Goal: Communication & Community: Answer question/provide support

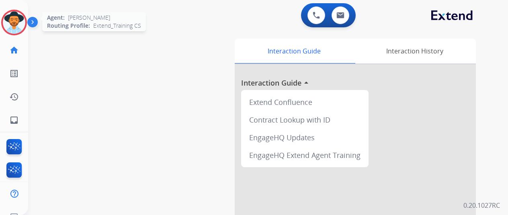
click at [18, 26] on img at bounding box center [14, 22] width 23 height 23
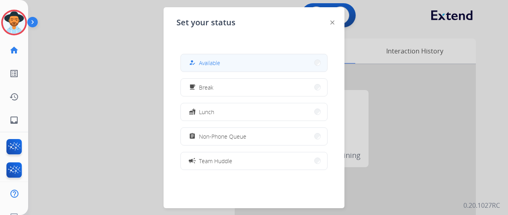
click at [183, 57] on div "how_to_reg Available" at bounding box center [254, 63] width 147 height 18
click at [260, 61] on button "how_to_reg Available" at bounding box center [254, 62] width 146 height 17
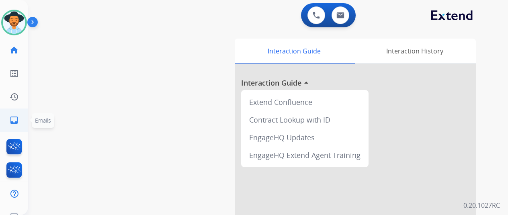
click at [17, 119] on mat-icon "inbox" at bounding box center [14, 120] width 10 height 10
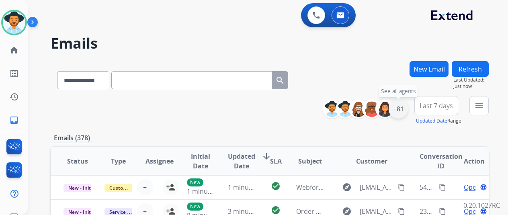
click at [396, 105] on div "+81" at bounding box center [398, 108] width 19 height 19
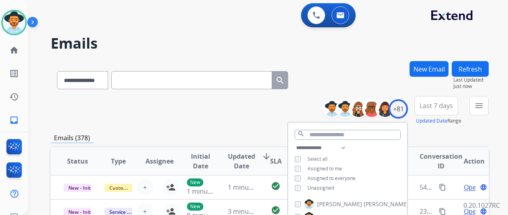
click at [321, 188] on span "Unassigned" at bounding box center [321, 188] width 27 height 7
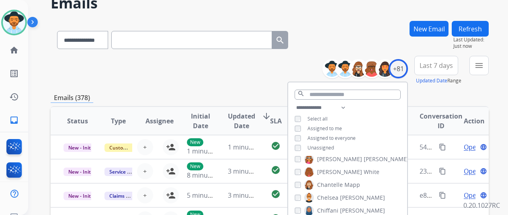
scroll to position [161, 0]
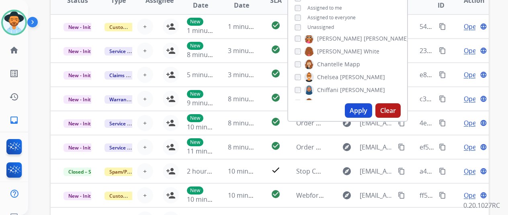
click at [372, 113] on button "Apply" at bounding box center [358, 110] width 27 height 14
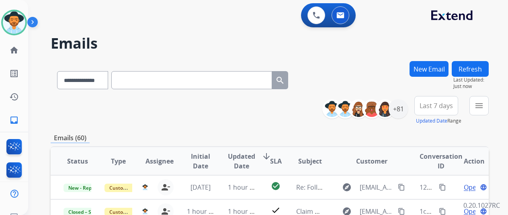
click at [483, 108] on mat-icon "menu" at bounding box center [479, 106] width 10 height 10
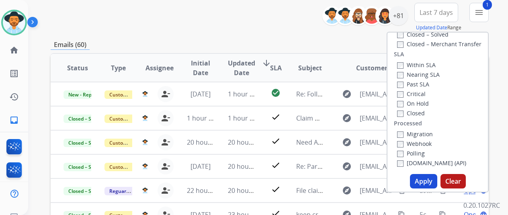
scroll to position [201, 0]
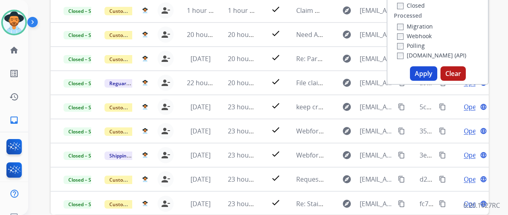
click at [428, 77] on button "Apply" at bounding box center [423, 73] width 27 height 14
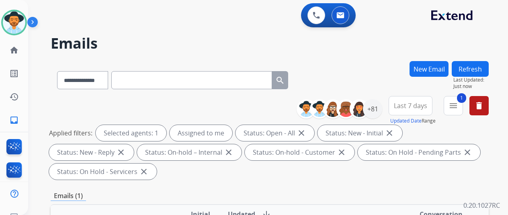
click at [209, 172] on div "Applied filters: Selected agents: 1 Assigned to me Status: Open - All close Sta…" at bounding box center [268, 152] width 438 height 55
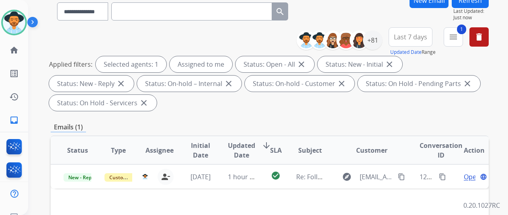
scroll to position [121, 0]
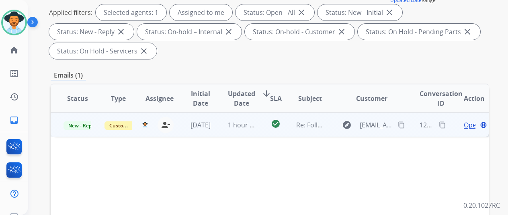
click at [466, 125] on span "Open" at bounding box center [472, 125] width 16 height 10
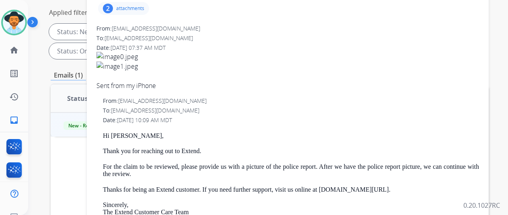
scroll to position [0, 0]
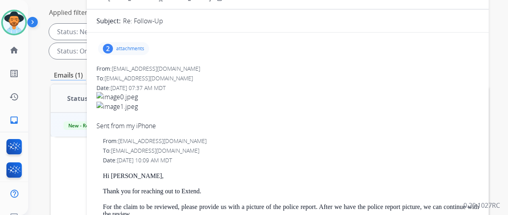
click at [147, 53] on div "2 attachments" at bounding box center [123, 48] width 51 height 13
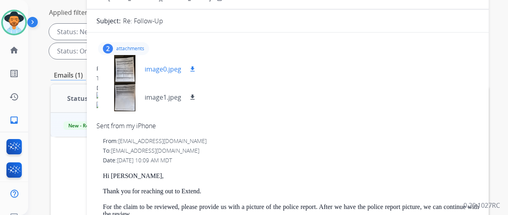
click at [158, 74] on div "image0.jpeg download" at bounding box center [151, 69] width 106 height 28
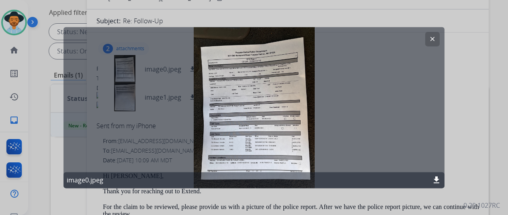
drag, startPoint x: 429, startPoint y: 42, endPoint x: 223, endPoint y: 70, distance: 208.1
click at [428, 42] on button "clear" at bounding box center [432, 39] width 14 height 14
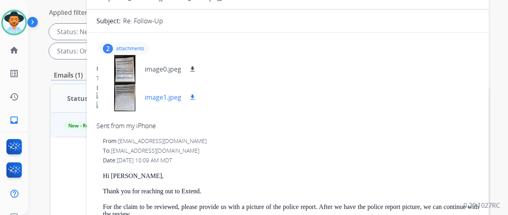
click at [158, 96] on p "image1.jpeg" at bounding box center [163, 97] width 37 height 10
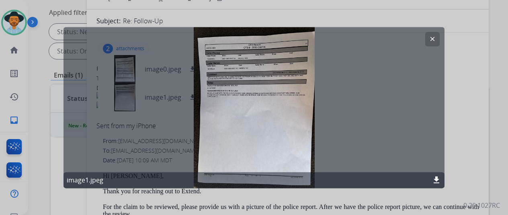
click at [440, 41] on div "clear image1.jpeg download" at bounding box center [254, 107] width 381 height 161
click at [435, 38] on mat-icon "clear" at bounding box center [432, 38] width 7 height 7
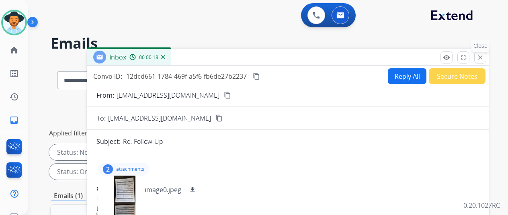
click at [485, 61] on button "close Close" at bounding box center [480, 57] width 12 height 12
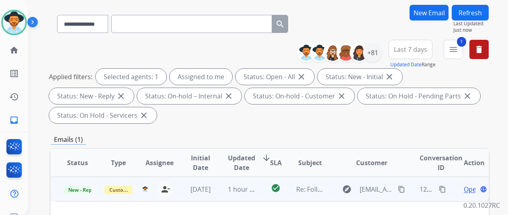
scroll to position [80, 0]
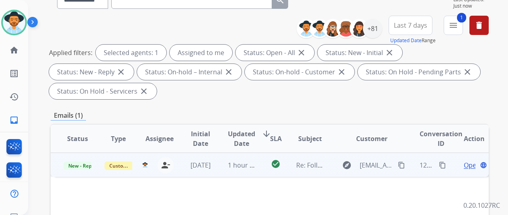
click at [467, 163] on span "Open" at bounding box center [472, 165] width 16 height 10
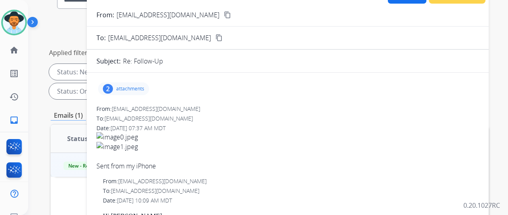
scroll to position [40, 0]
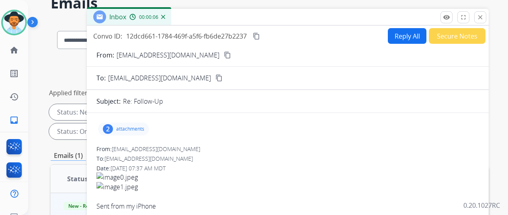
click at [142, 127] on p "attachments" at bounding box center [130, 129] width 28 height 6
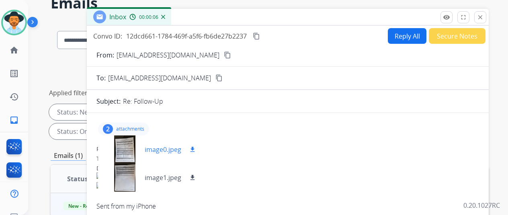
click at [164, 142] on div "image0.jpeg download" at bounding box center [151, 150] width 106 height 28
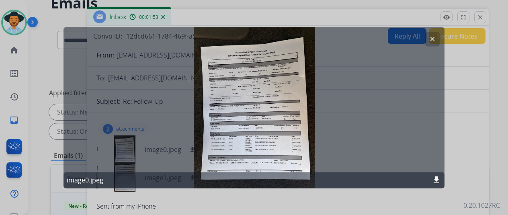
click at [431, 44] on button "clear" at bounding box center [432, 39] width 14 height 14
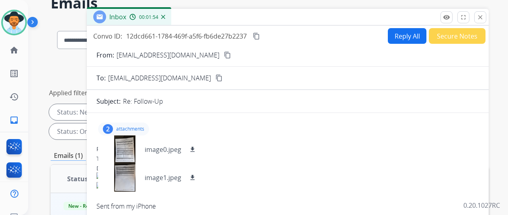
click at [223, 55] on button "content_copy" at bounding box center [228, 55] width 10 height 10
click at [159, 148] on p "image0.jpeg" at bounding box center [163, 150] width 37 height 10
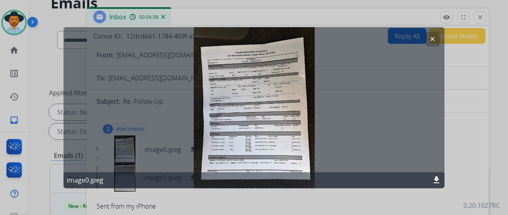
drag, startPoint x: 432, startPoint y: 39, endPoint x: 435, endPoint y: 35, distance: 4.7
click at [432, 39] on mat-icon "clear" at bounding box center [432, 38] width 7 height 7
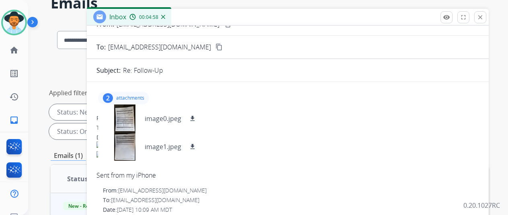
scroll to position [0, 0]
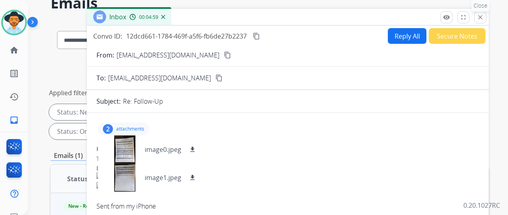
click at [487, 18] on button "close Close" at bounding box center [480, 17] width 12 height 12
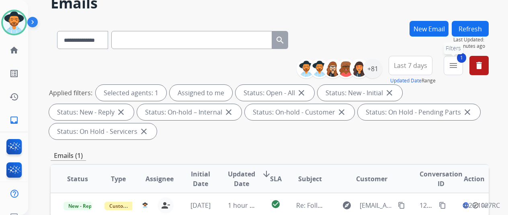
click at [458, 65] on mat-icon "menu" at bounding box center [454, 66] width 10 height 10
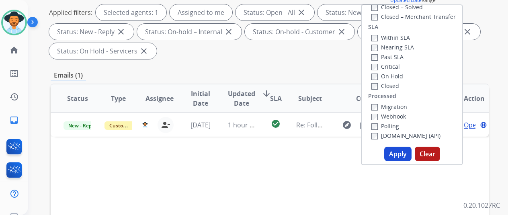
scroll to position [161, 0]
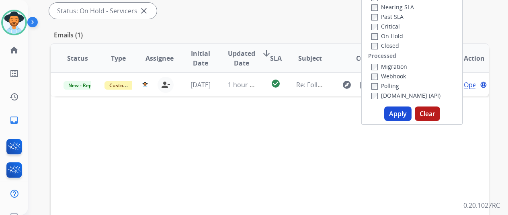
click at [398, 108] on button "Apply" at bounding box center [397, 114] width 27 height 14
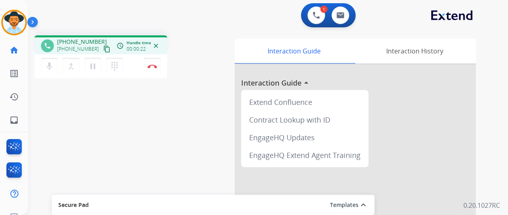
click at [103, 49] on mat-icon "content_copy" at bounding box center [106, 48] width 7 height 7
click at [190, 113] on div "phone +14752186623 +14752186623 content_copy access_time Call metrics Queue 00:…" at bounding box center [258, 196] width 461 height 335
click at [131, 68] on div "mic Mute merge_type Bridge pause Hold dialpad Dialpad Disconnect" at bounding box center [101, 66] width 133 height 24
click at [135, 62] on div "mic Mute merge_type Bridge pause Hold dialpad Dialpad Disconnect" at bounding box center [101, 66] width 133 height 24
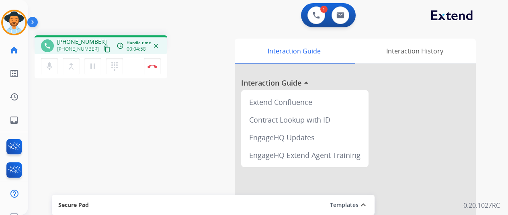
click at [139, 70] on div "mic Mute merge_type Bridge pause Hold dialpad Dialpad Disconnect" at bounding box center [101, 66] width 133 height 24
click at [155, 68] on button "Disconnect" at bounding box center [152, 66] width 17 height 17
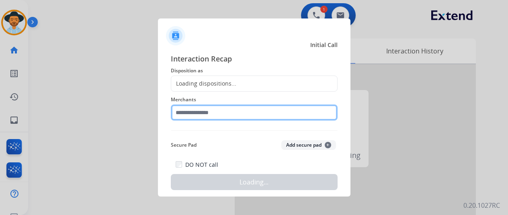
click at [231, 113] on input "text" at bounding box center [254, 113] width 167 height 16
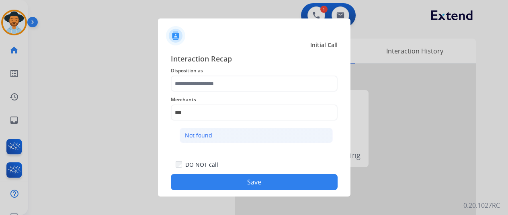
click at [273, 131] on li "Not found" at bounding box center [256, 135] width 153 height 15
type input "*********"
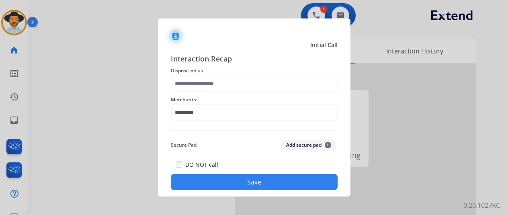
click at [253, 91] on div "Interaction Recap Disposition as Merchants ********* Secure Pad Add secure pad …" at bounding box center [254, 121] width 167 height 137
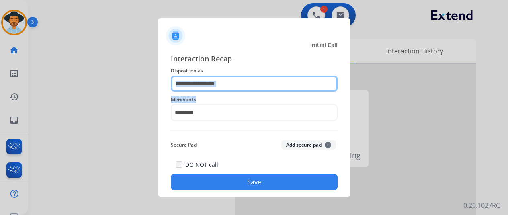
click at [251, 88] on input "text" at bounding box center [254, 84] width 167 height 16
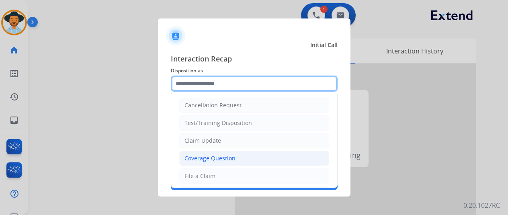
scroll to position [80, 0]
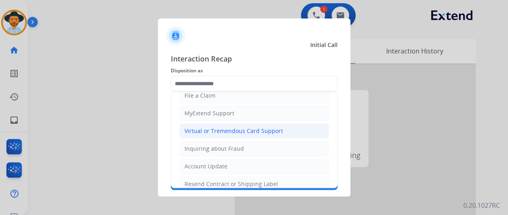
click at [244, 124] on li "Virtual or Tremendous Card Support" at bounding box center [254, 130] width 150 height 15
type input "**********"
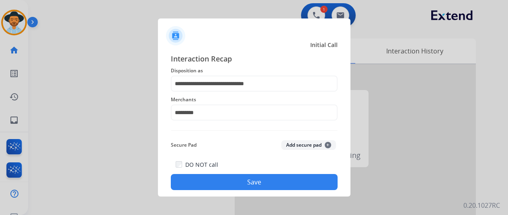
click at [253, 178] on button "Save" at bounding box center [254, 182] width 167 height 16
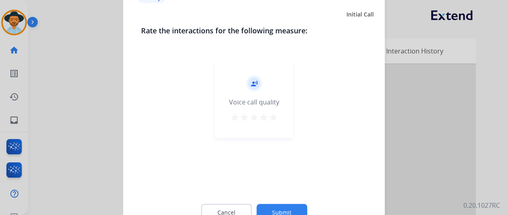
click at [275, 119] on mat-icon "star" at bounding box center [274, 117] width 10 height 10
click at [289, 209] on button "Submit" at bounding box center [282, 212] width 51 height 17
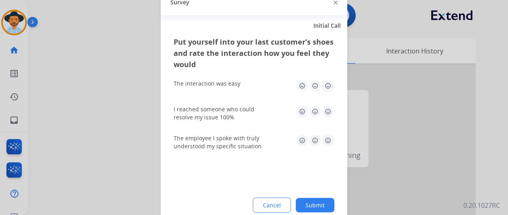
click at [326, 87] on img at bounding box center [328, 85] width 13 height 13
click at [323, 107] on img at bounding box center [328, 111] width 13 height 13
click at [327, 146] on img at bounding box center [328, 140] width 13 height 13
click at [322, 195] on div "Put yourself into your last customer’s shoes and rate the interaction how you f…" at bounding box center [254, 131] width 187 height 190
click at [324, 197] on div "Cancel Submit" at bounding box center [254, 204] width 161 height 15
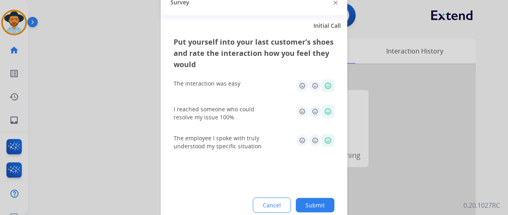
click at [327, 203] on button "Submit" at bounding box center [315, 205] width 39 height 14
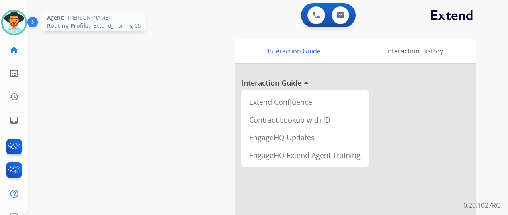
click at [20, 28] on img at bounding box center [14, 22] width 23 height 23
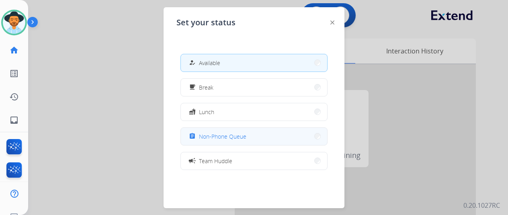
click at [207, 136] on span "Non-Phone Queue" at bounding box center [222, 136] width 47 height 8
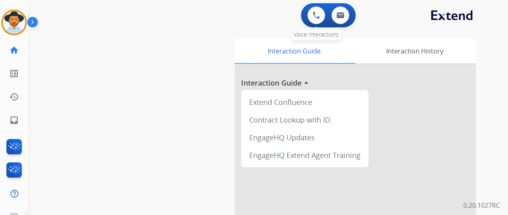
click at [327, 22] on div "0 Voice Interactions" at bounding box center [316, 15] width 24 height 18
click at [323, 12] on button at bounding box center [317, 15] width 18 height 18
click at [321, 19] on button at bounding box center [317, 15] width 18 height 18
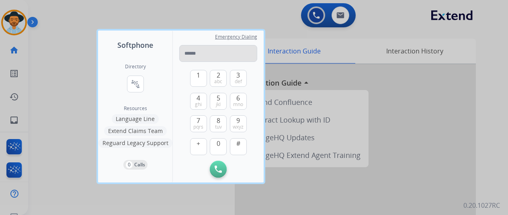
click at [224, 49] on input "tel" at bounding box center [218, 53] width 78 height 17
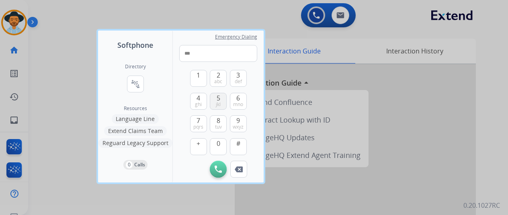
click at [226, 99] on div "5 jkl" at bounding box center [218, 101] width 17 height 17
click at [220, 103] on span "jkl" at bounding box center [218, 104] width 5 height 6
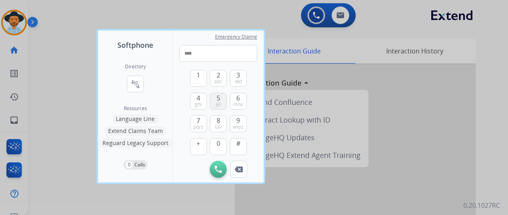
click at [220, 103] on span "jkl" at bounding box center [218, 104] width 5 height 6
click at [219, 85] on button "2 abc" at bounding box center [218, 78] width 17 height 17
click at [241, 81] on span "def" at bounding box center [238, 81] width 7 height 6
click at [203, 79] on button "1" at bounding box center [198, 78] width 17 height 17
drag, startPoint x: 235, startPoint y: 125, endPoint x: 216, endPoint y: 110, distance: 23.7
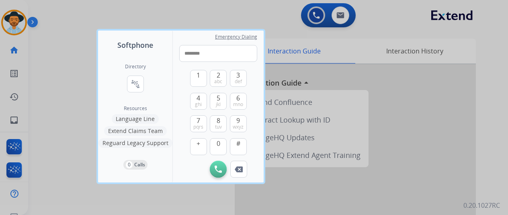
click at [235, 124] on span "wxyz" at bounding box center [238, 127] width 11 height 6
click at [199, 86] on button "1" at bounding box center [198, 78] width 17 height 17
type input "**********"
click at [214, 168] on button "Initiate Call" at bounding box center [218, 169] width 17 height 17
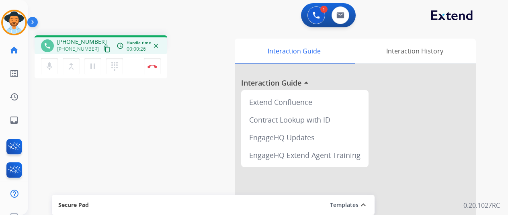
click at [201, 130] on div "phone +19195523191 +19195523191 content_copy access_time Call metrics Queue 00:…" at bounding box center [258, 196] width 461 height 335
click at [131, 70] on div "mic Mute merge_type Bridge pause Hold dialpad Dialpad Disconnect" at bounding box center [101, 66] width 133 height 24
click at [131, 68] on div "mic Mute merge_type Bridge pause Hold dialpad Dialpad Disconnect" at bounding box center [101, 66] width 133 height 24
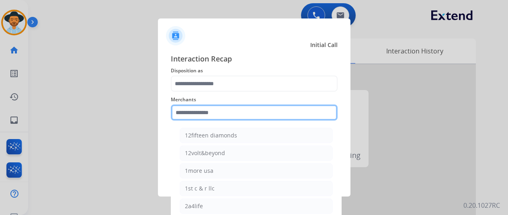
click at [203, 107] on input "text" at bounding box center [254, 113] width 167 height 16
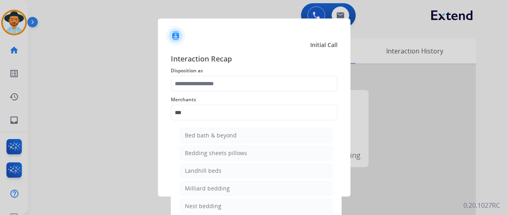
click at [221, 143] on ul "Bed bath & beyond Bedding sheets pillows Landhill beds Milliard bedding Nest be…" at bounding box center [256, 191] width 158 height 134
click at [221, 140] on li "Bed bath & beyond" at bounding box center [256, 135] width 153 height 15
type input "**********"
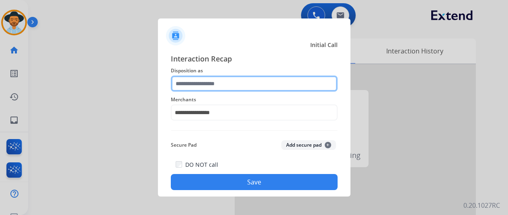
click at [222, 86] on input "text" at bounding box center [254, 84] width 167 height 16
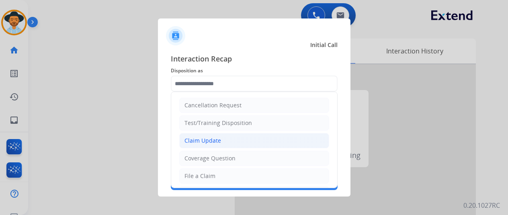
click at [224, 144] on li "Claim Update" at bounding box center [254, 140] width 150 height 15
type input "**********"
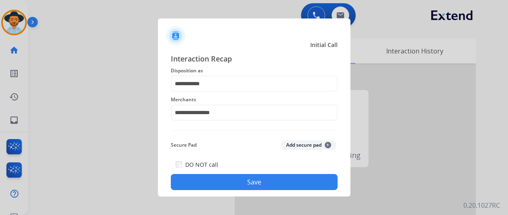
click at [235, 172] on div "DO NOT call Save" at bounding box center [254, 175] width 167 height 31
click at [240, 187] on button "Save" at bounding box center [254, 182] width 167 height 16
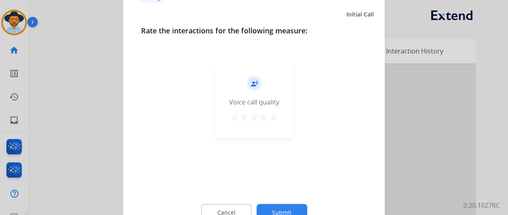
click at [263, 184] on div "record_voice_over Voice call quality star star star star star" at bounding box center [254, 124] width 226 height 139
click at [282, 205] on button "Submit" at bounding box center [282, 212] width 51 height 17
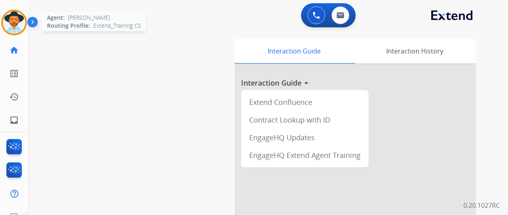
drag, startPoint x: 13, startPoint y: 16, endPoint x: 87, endPoint y: 30, distance: 75.2
click at [13, 16] on img at bounding box center [14, 22] width 23 height 23
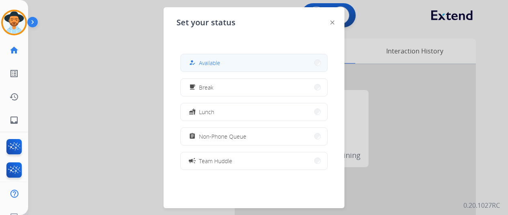
click at [226, 67] on button "how_to_reg Available" at bounding box center [254, 62] width 146 height 17
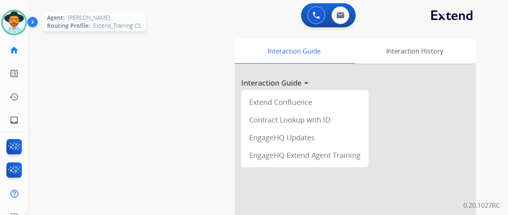
drag, startPoint x: 16, startPoint y: 24, endPoint x: 21, endPoint y: 27, distance: 5.8
click at [16, 24] on img at bounding box center [14, 22] width 23 height 23
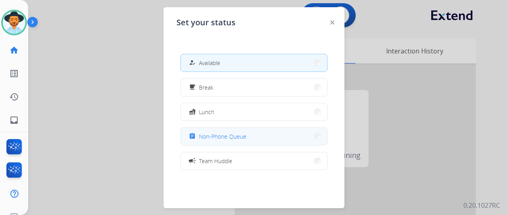
click at [231, 138] on span "Non-Phone Queue" at bounding box center [222, 136] width 47 height 8
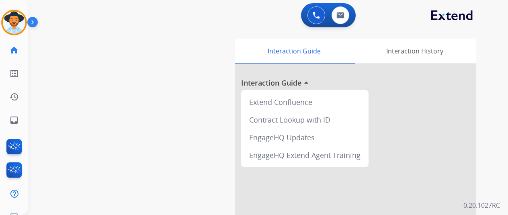
click at [41, 112] on div "swap_horiz Break voice bridge close_fullscreen Connect 3-Way Call merge_type Se…" at bounding box center [258, 196] width 461 height 335
click at [16, 120] on mat-icon "inbox" at bounding box center [14, 120] width 10 height 10
select select "**********"
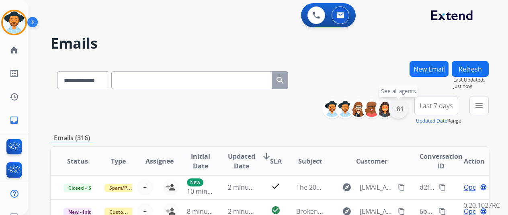
click at [406, 109] on div "+81" at bounding box center [398, 108] width 19 height 19
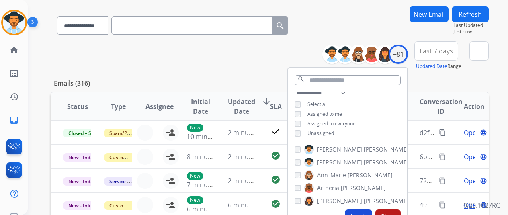
scroll to position [80, 0]
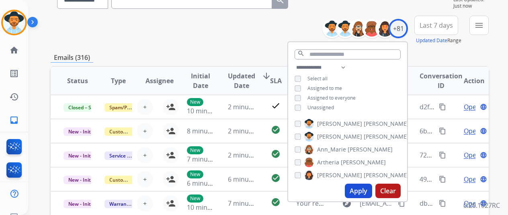
click at [320, 102] on div "**********" at bounding box center [347, 88] width 119 height 51
click at [321, 107] on span "Unassigned" at bounding box center [321, 107] width 27 height 7
click at [361, 187] on button "Apply" at bounding box center [358, 191] width 27 height 14
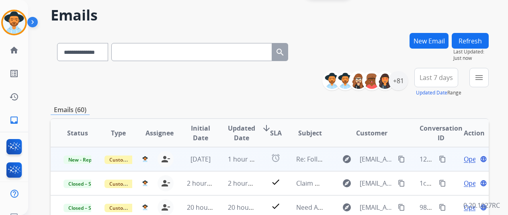
scroll to position [40, 0]
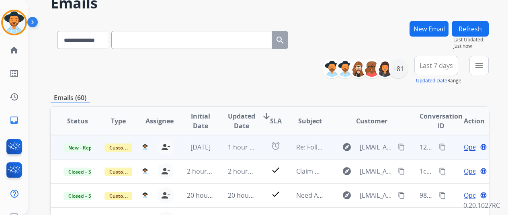
click at [445, 144] on mat-icon "content_copy" at bounding box center [442, 147] width 7 height 7
click at [469, 147] on span "Open" at bounding box center [472, 147] width 16 height 10
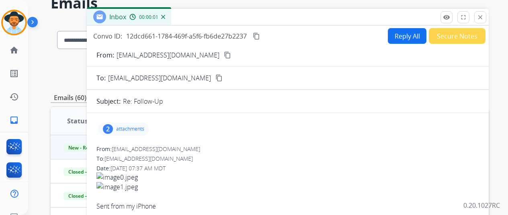
click at [408, 30] on button "Reply All" at bounding box center [407, 36] width 39 height 16
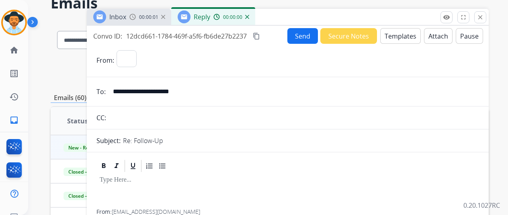
select select "**********"
click at [409, 33] on button "Templates" at bounding box center [400, 36] width 41 height 16
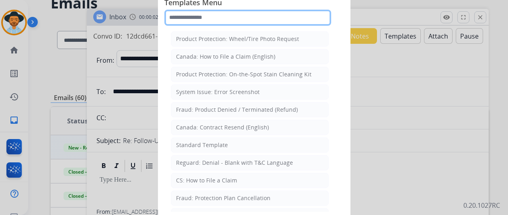
click at [212, 15] on input "text" at bounding box center [247, 18] width 167 height 16
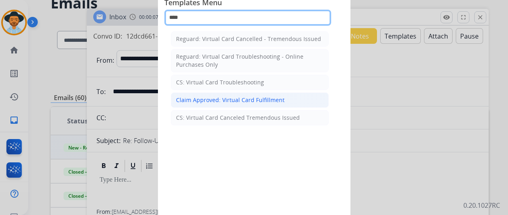
type input "****"
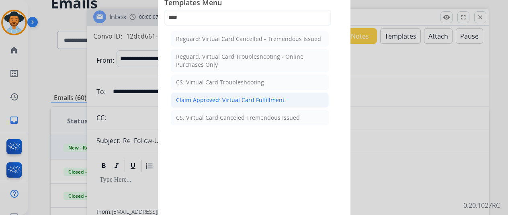
click at [275, 101] on div "Claim Approved: Virtual Card Fulfillment" at bounding box center [230, 100] width 109 height 8
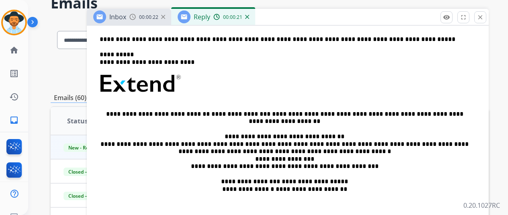
scroll to position [161, 0]
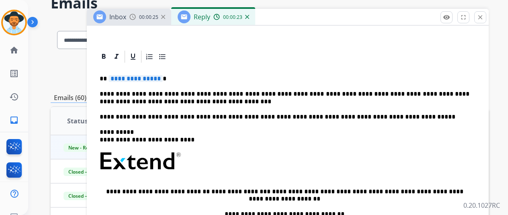
drag, startPoint x: 141, startPoint y: 71, endPoint x: 142, endPoint y: 81, distance: 9.7
click at [141, 71] on div "**********" at bounding box center [288, 180] width 383 height 232
click at [142, 81] on span "**********" at bounding box center [136, 78] width 54 height 7
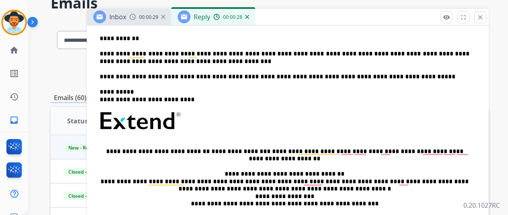
scroll to position [0, 0]
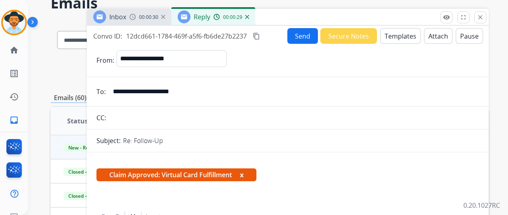
click at [311, 37] on button "Send" at bounding box center [303, 36] width 31 height 16
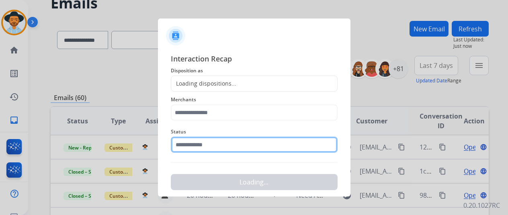
click at [227, 150] on input "text" at bounding box center [254, 145] width 167 height 16
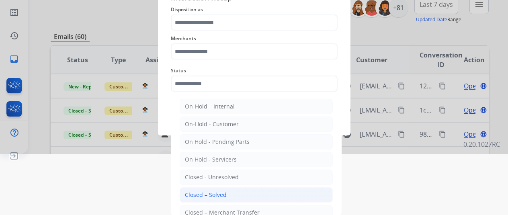
click at [220, 193] on div "Closed – Solved" at bounding box center [206, 195] width 42 height 8
type input "**********"
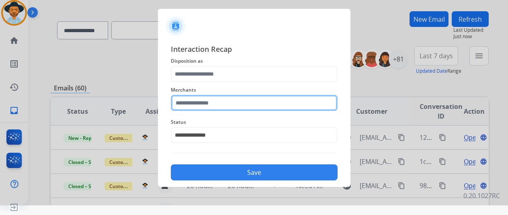
click at [219, 96] on div "Merchants" at bounding box center [254, 98] width 167 height 32
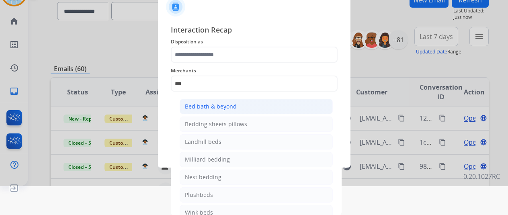
click at [223, 106] on div "Bed bath & beyond" at bounding box center [211, 107] width 52 height 8
type input "**********"
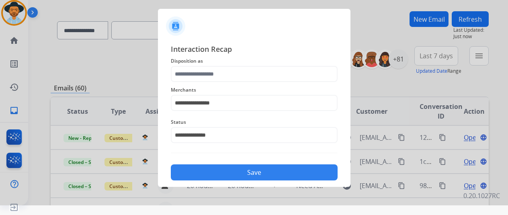
scroll to position [10, 0]
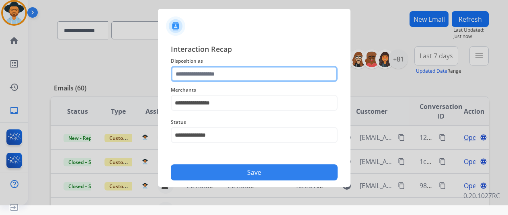
click at [238, 72] on input "text" at bounding box center [254, 74] width 167 height 16
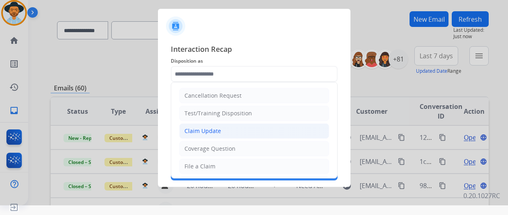
click at [225, 130] on li "Claim Update" at bounding box center [254, 130] width 150 height 15
type input "**********"
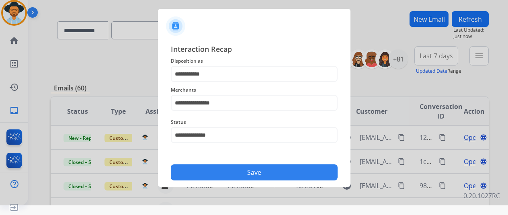
click at [263, 179] on button "Save" at bounding box center [254, 172] width 167 height 16
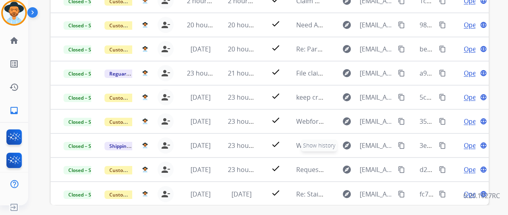
scroll to position [0, 0]
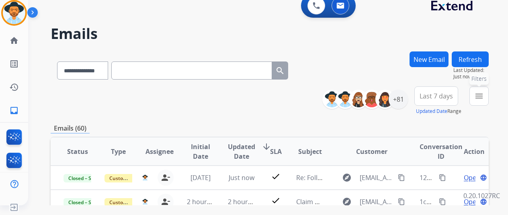
click at [481, 99] on mat-icon "menu" at bounding box center [479, 96] width 10 height 10
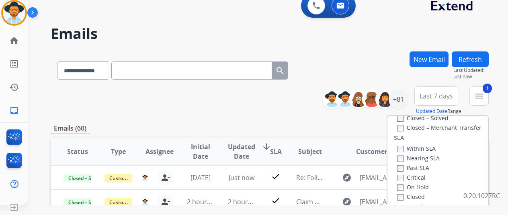
scroll to position [161, 0]
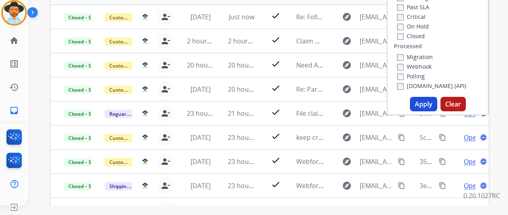
click at [424, 104] on button "Apply" at bounding box center [423, 104] width 27 height 14
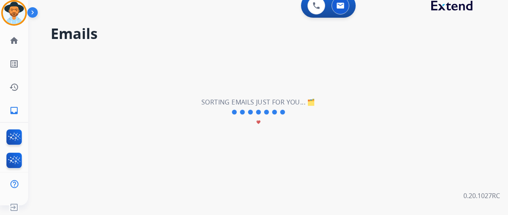
scroll to position [0, 0]
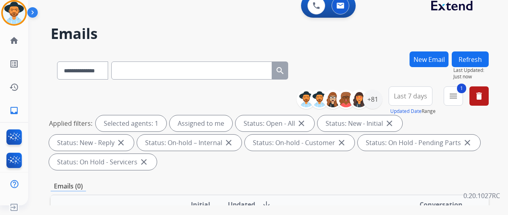
click at [211, 165] on div "Applied filters: Selected agents: 1 Assigned to me Status: Open - All close Sta…" at bounding box center [268, 142] width 438 height 55
click at [472, 63] on button "Refresh" at bounding box center [470, 59] width 37 height 16
click at [457, 104] on button "1 menu" at bounding box center [453, 95] width 19 height 19
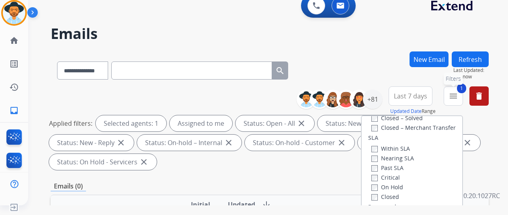
click at [457, 102] on button "1 menu Filters" at bounding box center [453, 95] width 19 height 19
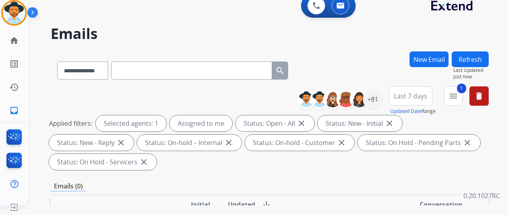
click at [425, 101] on button "Last 7 days" at bounding box center [411, 95] width 44 height 19
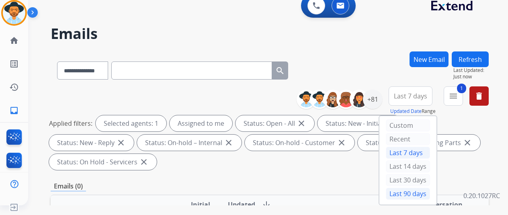
click at [401, 191] on div "Last 90 days" at bounding box center [408, 194] width 44 height 12
click at [345, 187] on div "Emails (0)" at bounding box center [270, 186] width 438 height 10
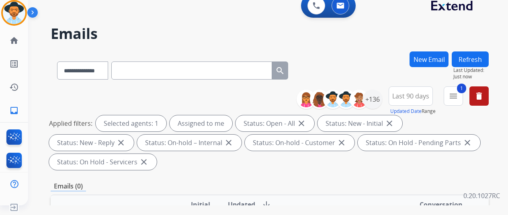
click at [473, 59] on button "Refresh" at bounding box center [470, 59] width 37 height 16
click at [6, 9] on img at bounding box center [14, 13] width 23 height 23
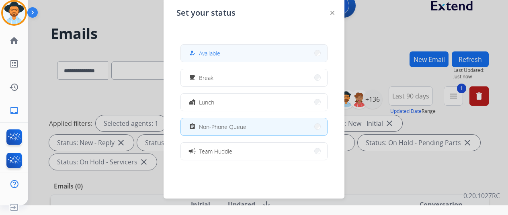
click at [234, 58] on button "how_to_reg Available" at bounding box center [254, 53] width 146 height 17
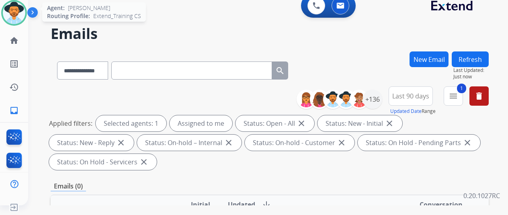
click at [6, 13] on img at bounding box center [14, 13] width 23 height 23
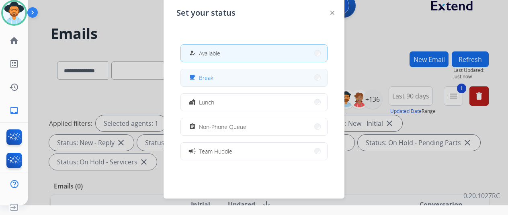
click at [229, 74] on button "free_breakfast Break" at bounding box center [254, 77] width 146 height 17
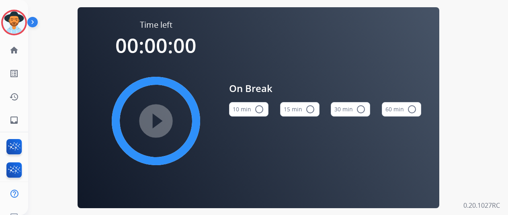
click at [343, 115] on button "30 min radio_button_unchecked" at bounding box center [350, 109] width 39 height 14
click at [328, 109] on div "10 min radio_button_unchecked 15 min radio_button_unchecked 30 min check_circle…" at bounding box center [325, 109] width 192 height 27
click at [317, 110] on button "15 min radio_button_unchecked" at bounding box center [299, 109] width 39 height 14
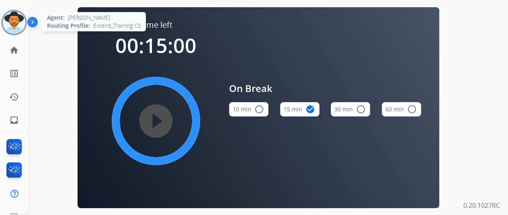
click at [19, 32] on img at bounding box center [14, 22] width 23 height 23
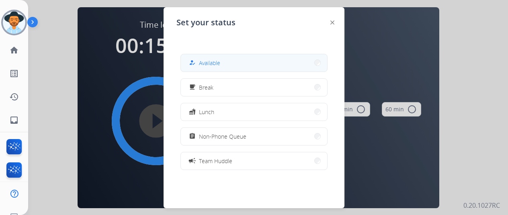
click at [195, 56] on button "how_to_reg Available" at bounding box center [254, 62] width 146 height 17
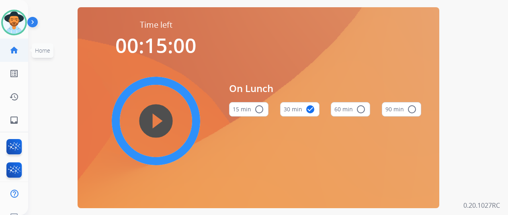
click at [22, 55] on link "home Home" at bounding box center [14, 50] width 23 height 23
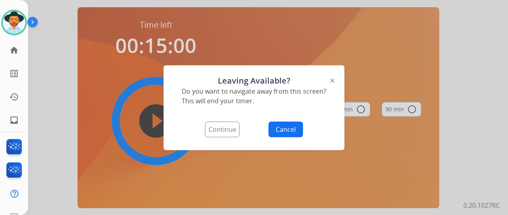
click at [267, 126] on div "Continue Cancel" at bounding box center [254, 129] width 155 height 16
click at [216, 131] on button "Continue" at bounding box center [222, 129] width 35 height 16
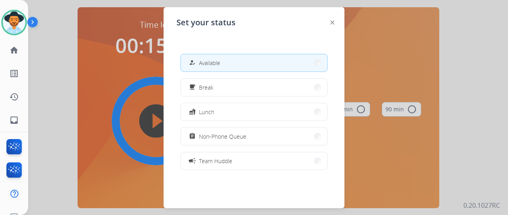
click at [260, 62] on button "how_to_reg Available" at bounding box center [254, 62] width 146 height 17
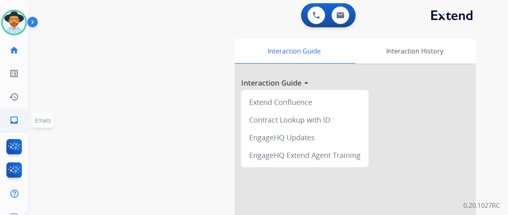
click at [23, 123] on link "inbox Emails" at bounding box center [14, 120] width 23 height 23
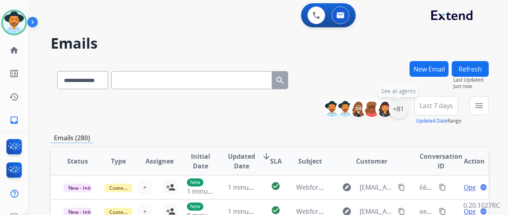
drag, startPoint x: 404, startPoint y: 114, endPoint x: 338, endPoint y: 174, distance: 89.4
click at [403, 114] on div "+81" at bounding box center [398, 108] width 19 height 19
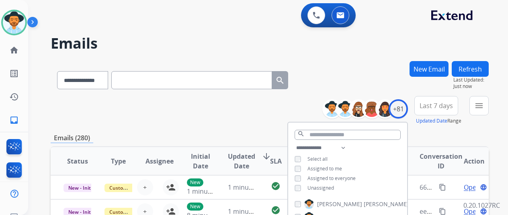
click at [324, 187] on span "Unassigned" at bounding box center [321, 188] width 27 height 7
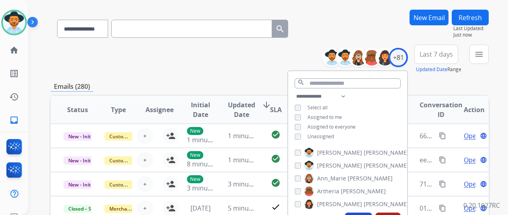
scroll to position [80, 0]
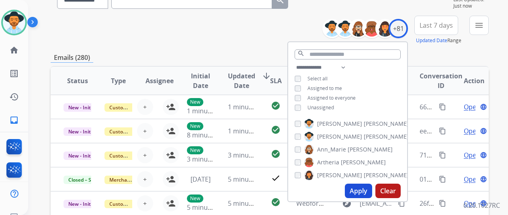
click at [358, 189] on button "Apply" at bounding box center [358, 191] width 27 height 14
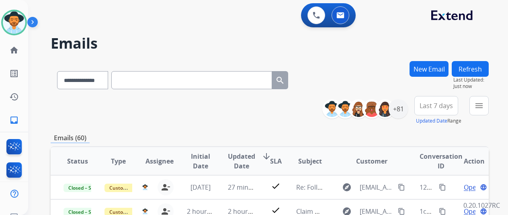
click at [81, 70] on div "**********" at bounding box center [173, 79] width 244 height 28
click at [81, 86] on select "**********" at bounding box center [82, 80] width 50 height 18
select select "**********"
click at [57, 71] on select "**********" at bounding box center [82, 80] width 50 height 18
click at [160, 87] on input "text" at bounding box center [191, 80] width 161 height 18
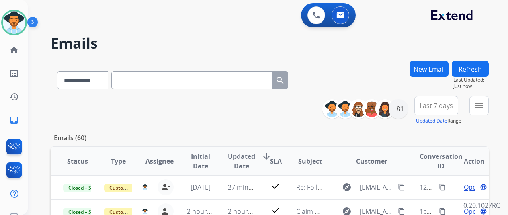
paste input "**********"
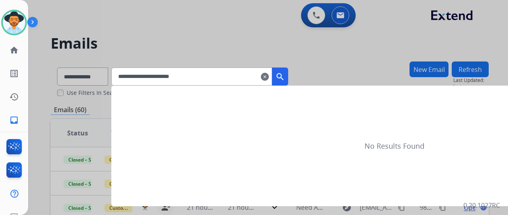
type input "**********"
click at [288, 82] on button "search" at bounding box center [280, 77] width 16 height 18
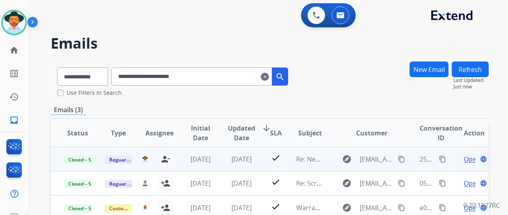
click at [470, 158] on span "Open" at bounding box center [472, 159] width 16 height 10
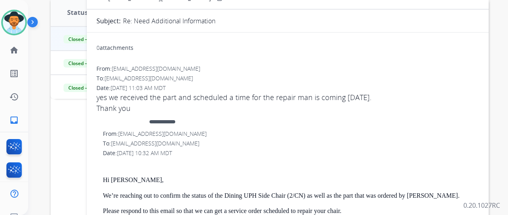
scroll to position [40, 0]
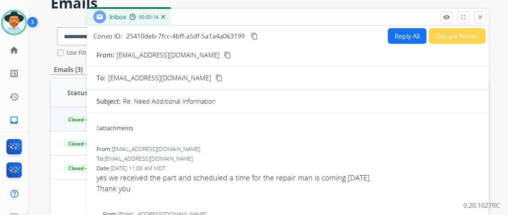
click at [224, 57] on mat-icon "content_copy" at bounding box center [227, 54] width 7 height 7
click at [258, 38] on mat-icon "content_copy" at bounding box center [254, 36] width 7 height 7
click at [484, 19] on mat-icon "close" at bounding box center [480, 17] width 7 height 7
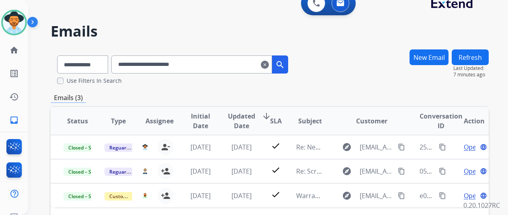
scroll to position [0, 0]
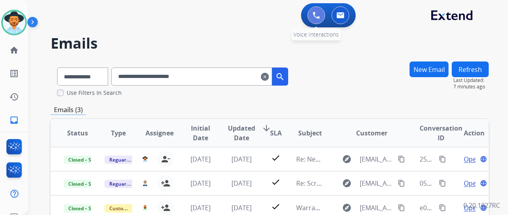
click at [314, 12] on button at bounding box center [317, 15] width 18 height 18
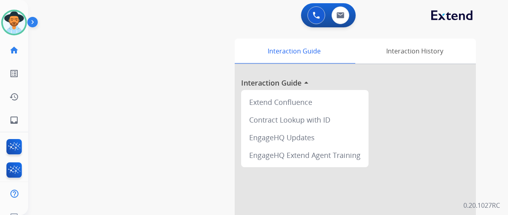
click at [314, 12] on button at bounding box center [317, 15] width 18 height 18
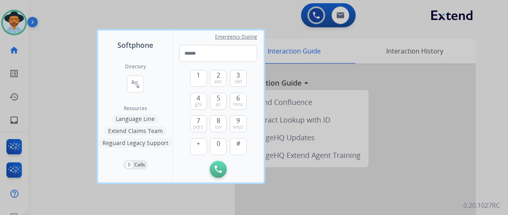
click at [314, 12] on div at bounding box center [254, 107] width 508 height 215
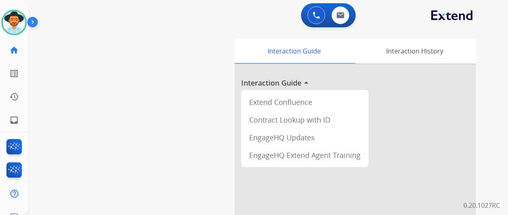
click at [314, 12] on button at bounding box center [317, 15] width 18 height 18
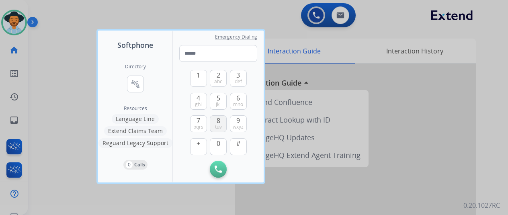
click at [216, 125] on span "tuv" at bounding box center [218, 127] width 7 height 6
click at [218, 144] on span "0" at bounding box center [219, 144] width 4 height 10
click at [200, 98] on span "4" at bounding box center [199, 98] width 4 height 10
click at [194, 117] on button "7 pqrs" at bounding box center [198, 123] width 17 height 17
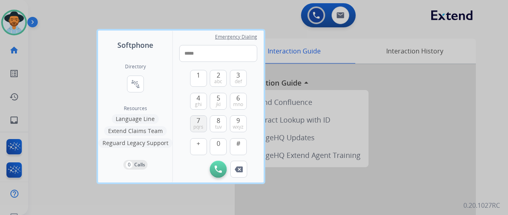
click at [194, 117] on button "7 pqrs" at bounding box center [198, 123] width 17 height 17
click at [218, 142] on span "0" at bounding box center [219, 144] width 4 height 10
click at [245, 119] on button "9 wxyz" at bounding box center [238, 123] width 17 height 17
click at [195, 115] on div "7 pqrs" at bounding box center [198, 123] width 17 height 17
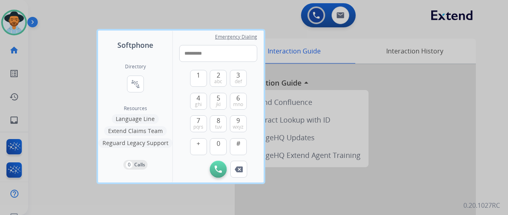
drag, startPoint x: 201, startPoint y: 123, endPoint x: 274, endPoint y: 36, distance: 113.8
click at [200, 123] on button "7 pqrs" at bounding box center [198, 123] width 17 height 17
type input "**********"
click at [217, 168] on img at bounding box center [218, 169] width 7 height 7
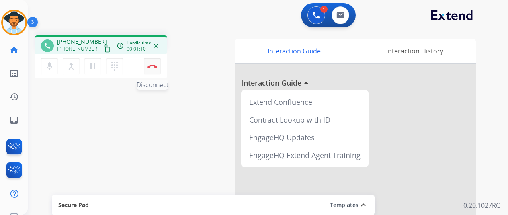
click at [147, 67] on button "Disconnect" at bounding box center [152, 66] width 17 height 17
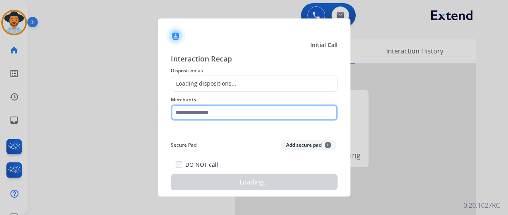
click at [215, 119] on input "text" at bounding box center [254, 113] width 167 height 16
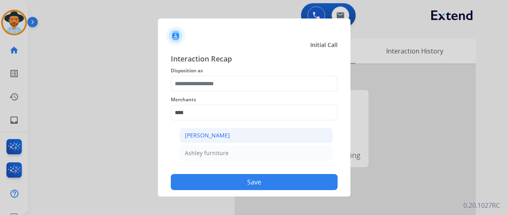
click at [233, 142] on li "[PERSON_NAME]" at bounding box center [256, 135] width 153 height 15
type input "**********"
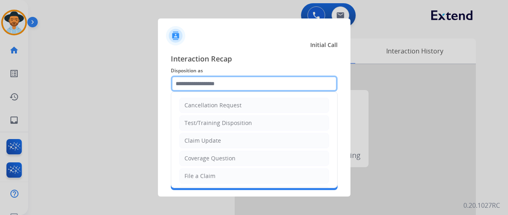
click at [236, 82] on input "text" at bounding box center [254, 84] width 167 height 16
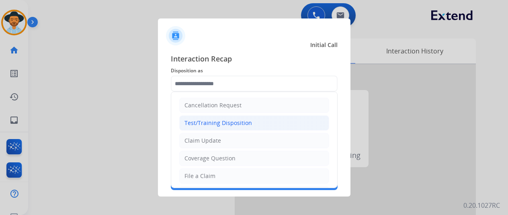
click at [233, 119] on div "Test/Training Disposition" at bounding box center [219, 123] width 68 height 8
type input "**********"
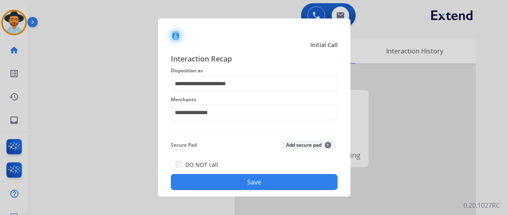
click at [234, 171] on div "DO NOT call Save" at bounding box center [254, 175] width 167 height 31
click at [237, 186] on button "Save" at bounding box center [254, 182] width 167 height 16
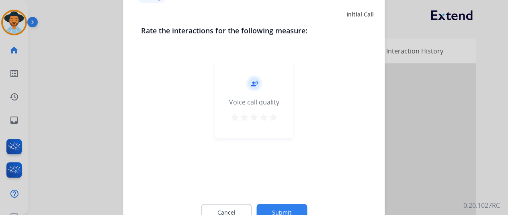
drag, startPoint x: 262, startPoint y: 210, endPoint x: 269, endPoint y: 207, distance: 8.3
click at [262, 210] on button "Submit" at bounding box center [282, 212] width 51 height 17
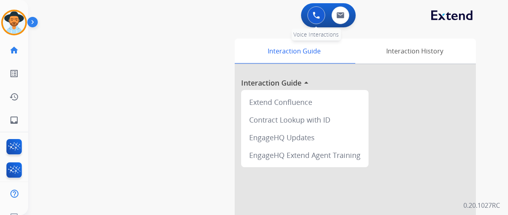
click at [310, 20] on div "0 Voice Interactions" at bounding box center [316, 15] width 24 height 18
click at [314, 18] on button at bounding box center [317, 15] width 18 height 18
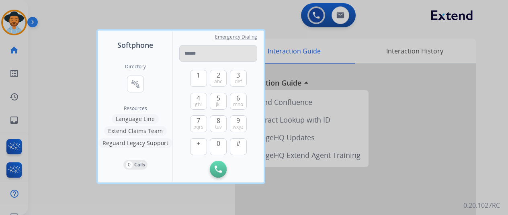
click at [214, 50] on input "tel" at bounding box center [218, 53] width 78 height 17
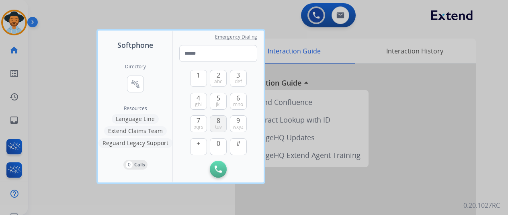
click at [214, 124] on button "8 tuv" at bounding box center [218, 123] width 17 height 17
click at [222, 147] on button "0" at bounding box center [218, 146] width 17 height 17
click at [195, 105] on button "4 ghi" at bounding box center [198, 101] width 17 height 17
click at [197, 120] on span "7" at bounding box center [199, 121] width 4 height 10
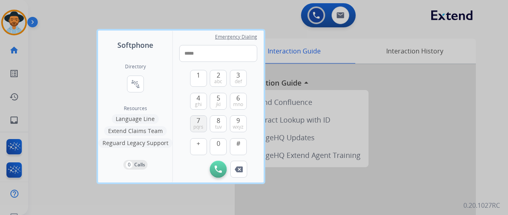
click at [197, 120] on span "7" at bounding box center [199, 121] width 4 height 10
click at [226, 140] on button "0" at bounding box center [218, 146] width 17 height 17
click at [231, 131] on button "9 wxyz" at bounding box center [238, 123] width 17 height 17
click at [203, 128] on span "pqrs" at bounding box center [198, 127] width 10 height 6
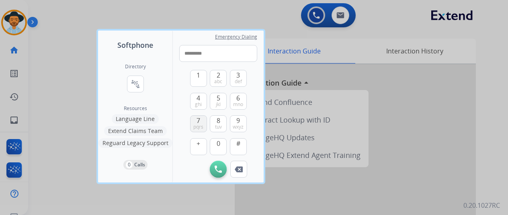
type input "**********"
click at [221, 178] on div "**********" at bounding box center [218, 107] width 91 height 152
click at [227, 172] on div "Initiate Call Remove Number" at bounding box center [218, 169] width 78 height 17
drag, startPoint x: 227, startPoint y: 172, endPoint x: 225, endPoint y: 161, distance: 10.6
click at [228, 166] on div "Initiate Call Remove Number" at bounding box center [218, 169] width 78 height 17
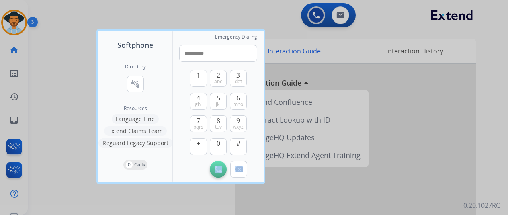
click at [221, 177] on div "Initiate Call Remove Number" at bounding box center [218, 169] width 78 height 17
click at [220, 176] on button "Initiate Call" at bounding box center [218, 169] width 17 height 17
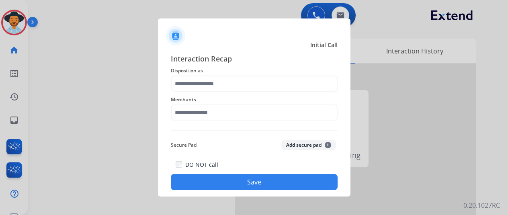
click at [225, 123] on div "Merchants" at bounding box center [254, 108] width 167 height 32
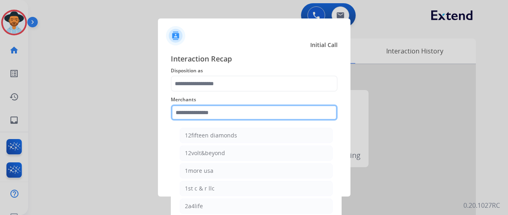
click at [226, 117] on input "text" at bounding box center [254, 113] width 167 height 16
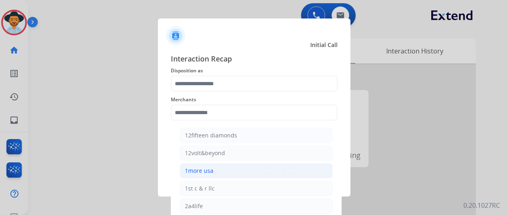
click at [225, 164] on li "1more usa" at bounding box center [256, 170] width 153 height 15
type input "*********"
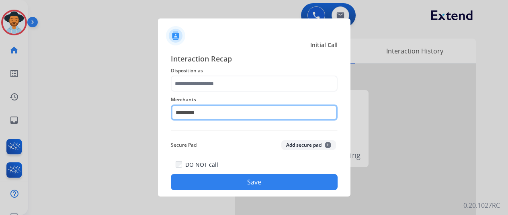
click at [228, 103] on div "Merchants *********" at bounding box center [254, 108] width 167 height 32
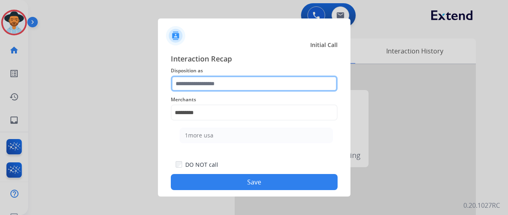
click at [227, 90] on input "text" at bounding box center [254, 84] width 167 height 16
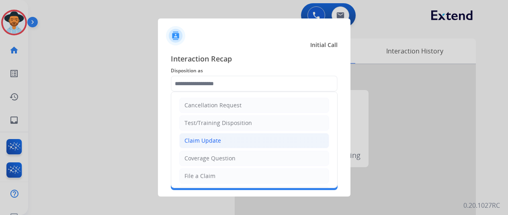
click at [222, 134] on li "Claim Update" at bounding box center [254, 140] width 150 height 15
type input "**********"
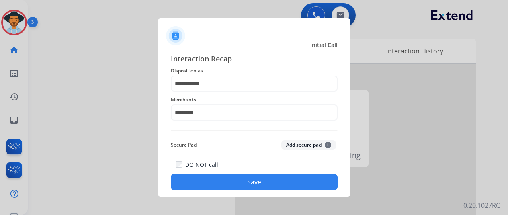
click at [228, 166] on div "DO NOT call Save" at bounding box center [254, 175] width 167 height 31
click at [232, 177] on button "Save" at bounding box center [254, 182] width 167 height 16
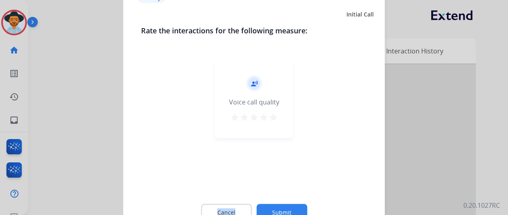
drag, startPoint x: 232, startPoint y: 177, endPoint x: 260, endPoint y: 181, distance: 28.8
click at [232, 177] on div "record_voice_over Voice call quality star star star star star" at bounding box center [254, 124] width 226 height 139
click at [294, 212] on button "Submit" at bounding box center [282, 212] width 51 height 17
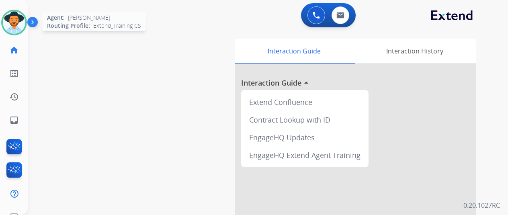
click at [14, 32] on img at bounding box center [14, 22] width 23 height 23
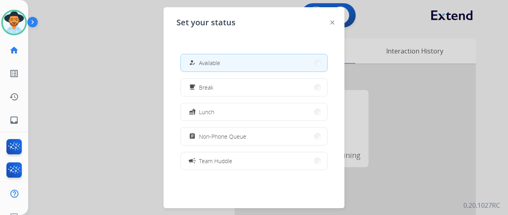
click at [258, 55] on button "how_to_reg Available" at bounding box center [254, 62] width 146 height 17
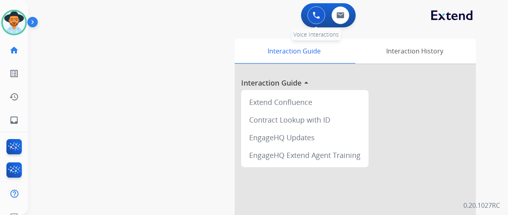
click at [319, 12] on img at bounding box center [316, 15] width 7 height 7
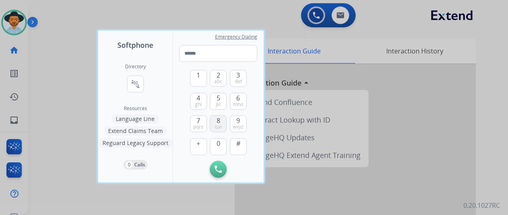
click at [218, 120] on span "8" at bounding box center [219, 121] width 4 height 10
click at [220, 144] on button "0" at bounding box center [218, 146] width 17 height 17
click at [193, 100] on button "4 ghi" at bounding box center [198, 101] width 17 height 17
click at [195, 118] on button "7 pqrs" at bounding box center [198, 123] width 17 height 17
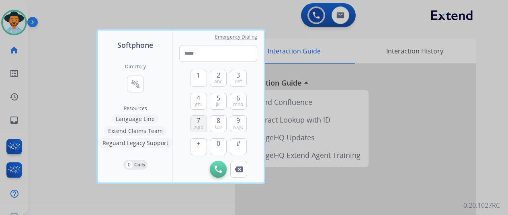
click at [195, 118] on button "7 pqrs" at bounding box center [198, 123] width 17 height 17
click at [216, 148] on button "0" at bounding box center [218, 146] width 17 height 17
click at [245, 123] on button "9 wxyz" at bounding box center [238, 123] width 17 height 17
click at [204, 125] on button "7 pqrs" at bounding box center [198, 123] width 17 height 17
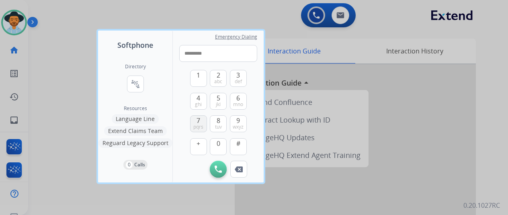
type input "**********"
click at [217, 170] on img at bounding box center [218, 169] width 7 height 7
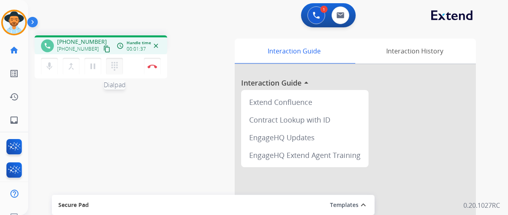
click at [115, 63] on mat-icon "dialpad" at bounding box center [115, 67] width 10 height 10
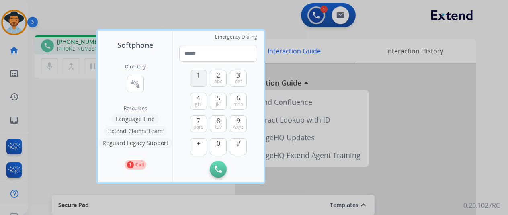
click at [203, 76] on button "1" at bounding box center [198, 78] width 17 height 17
click at [225, 76] on button "2 abc" at bounding box center [218, 78] width 17 height 17
type input "**"
click at [160, 18] on div at bounding box center [254, 107] width 508 height 215
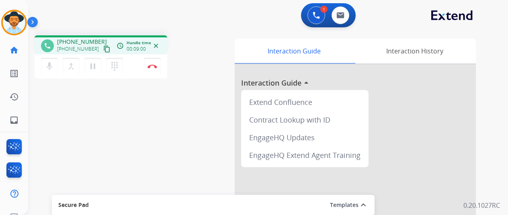
click at [134, 72] on div "mic Mute merge_type Bridge pause Hold dialpad Dialpad Disconnect" at bounding box center [101, 66] width 133 height 24
click at [137, 62] on div "mic Mute merge_type Bridge pause Hold dialpad Dialpad Disconnect" at bounding box center [101, 66] width 133 height 24
click at [151, 69] on button "Disconnect" at bounding box center [152, 66] width 17 height 17
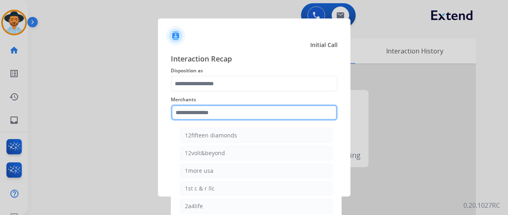
click at [230, 114] on input "text" at bounding box center [254, 113] width 167 height 16
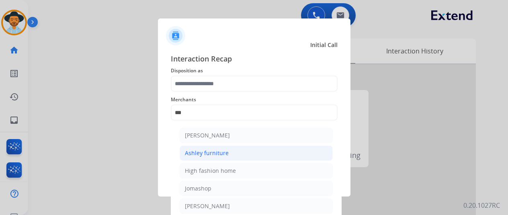
click at [232, 147] on li "Ashley furniture" at bounding box center [256, 153] width 153 height 15
type input "**********"
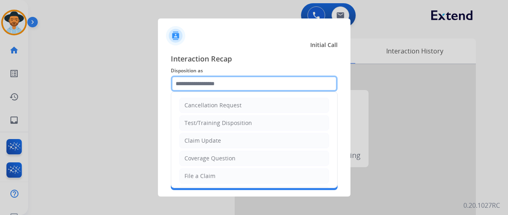
click at [238, 84] on input "text" at bounding box center [254, 84] width 167 height 16
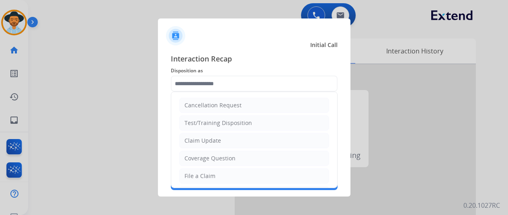
click at [222, 139] on li "Claim Update" at bounding box center [254, 140] width 150 height 15
type input "**********"
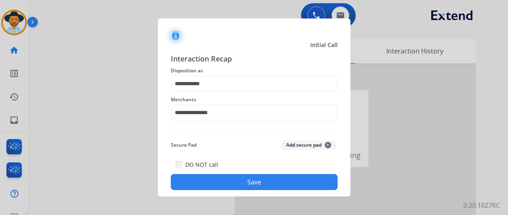
click at [222, 169] on div "DO NOT call Save" at bounding box center [254, 175] width 167 height 31
click at [224, 178] on button "Save" at bounding box center [254, 182] width 167 height 16
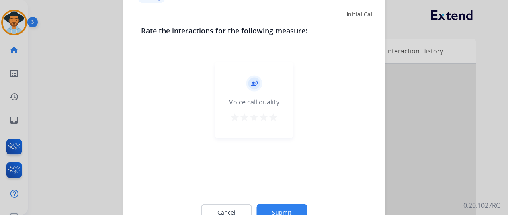
click at [286, 201] on div "Cancel Submit" at bounding box center [254, 212] width 226 height 36
click at [296, 205] on button "Submit" at bounding box center [282, 212] width 51 height 17
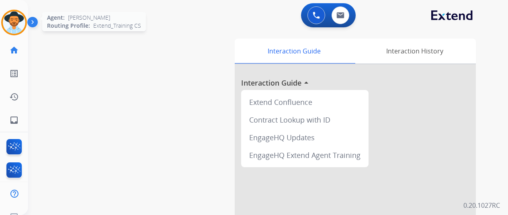
click at [16, 22] on img at bounding box center [14, 22] width 23 height 23
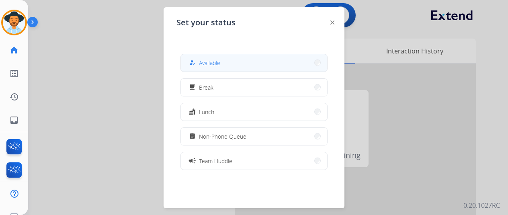
click at [220, 70] on button "how_to_reg Available" at bounding box center [254, 62] width 146 height 17
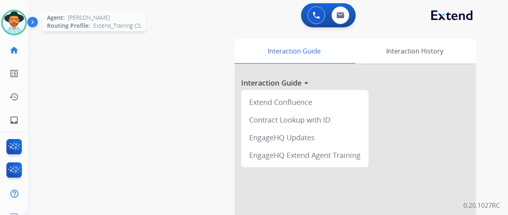
click at [18, 15] on img at bounding box center [14, 22] width 23 height 23
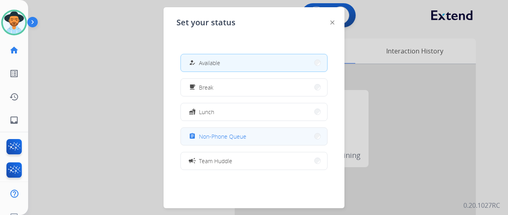
click at [199, 130] on button "assignment Non-Phone Queue" at bounding box center [254, 136] width 146 height 17
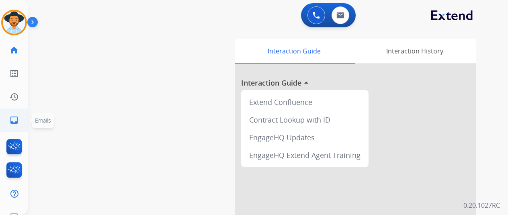
click at [6, 123] on link "inbox Emails" at bounding box center [14, 120] width 23 height 23
select select "**********"
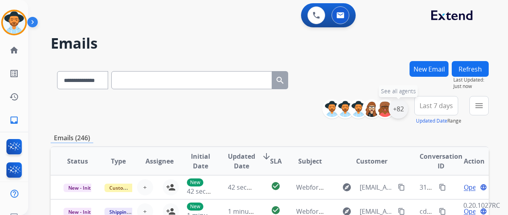
click at [405, 109] on div "+82" at bounding box center [398, 108] width 19 height 19
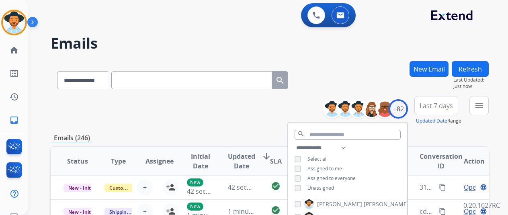
scroll to position [121, 0]
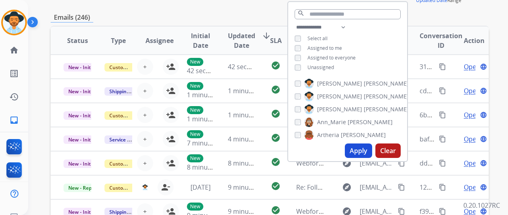
click at [325, 66] on span "Unassigned" at bounding box center [321, 67] width 27 height 7
click at [366, 149] on button "Apply" at bounding box center [358, 151] width 27 height 14
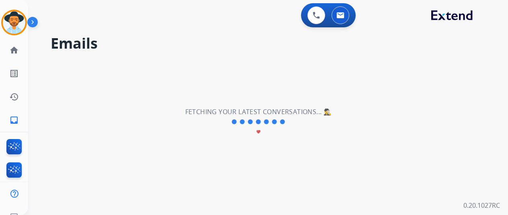
scroll to position [0, 0]
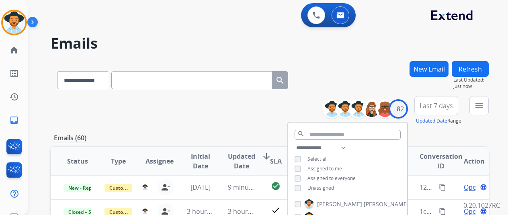
click at [246, 123] on div "**********" at bounding box center [270, 110] width 438 height 29
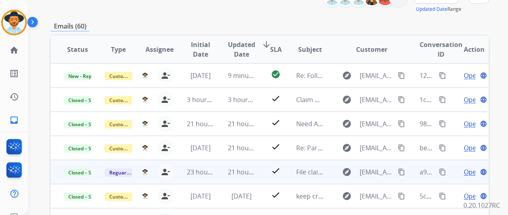
scroll to position [161, 0]
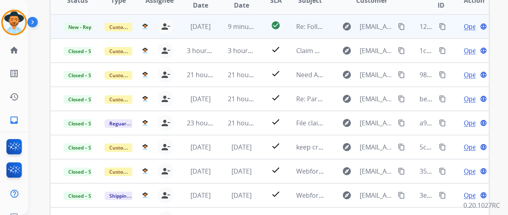
click at [466, 30] on span "Open" at bounding box center [472, 27] width 16 height 10
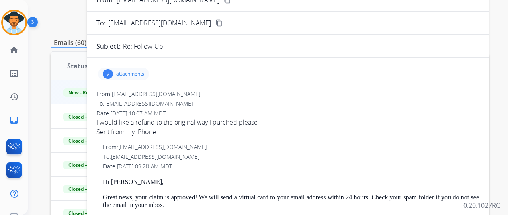
scroll to position [0, 0]
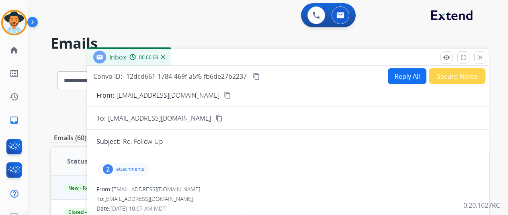
click at [391, 74] on button "Reply All" at bounding box center [407, 76] width 39 height 16
select select "**********"
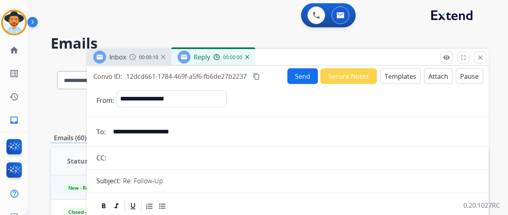
click at [403, 72] on button "Templates" at bounding box center [400, 76] width 41 height 16
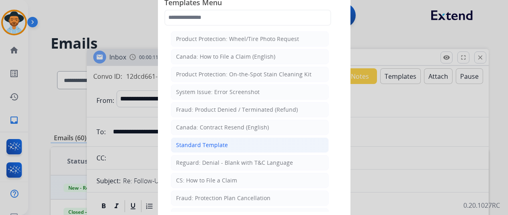
click at [288, 145] on li "Standard Template" at bounding box center [250, 145] width 158 height 15
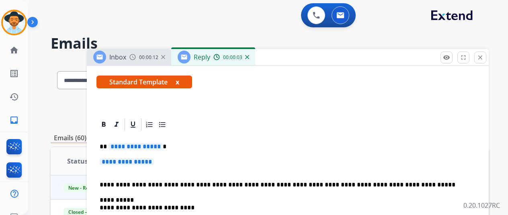
scroll to position [121, 0]
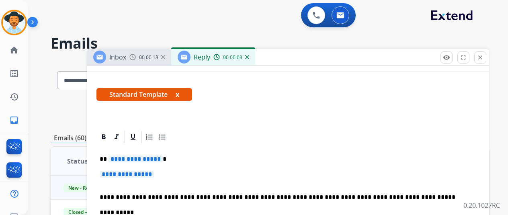
click at [151, 162] on span "**********" at bounding box center [136, 159] width 54 height 7
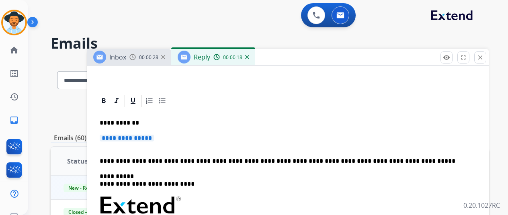
scroll to position [201, 0]
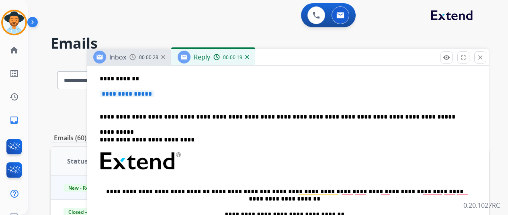
click at [158, 98] on p "**********" at bounding box center [288, 97] width 376 height 15
click at [154, 97] on span "**********" at bounding box center [127, 93] width 54 height 7
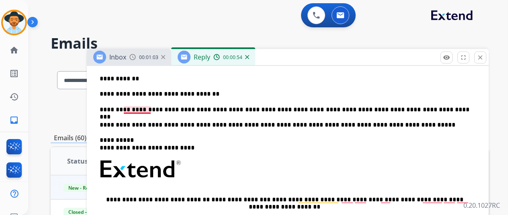
click at [152, 107] on p "**********" at bounding box center [285, 109] width 370 height 7
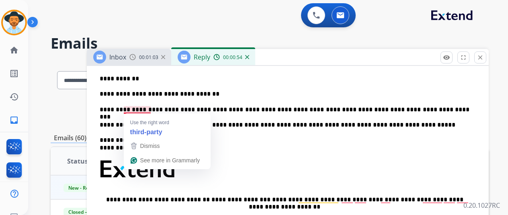
click at [155, 113] on div "Use the right word third-party" at bounding box center [167, 125] width 87 height 25
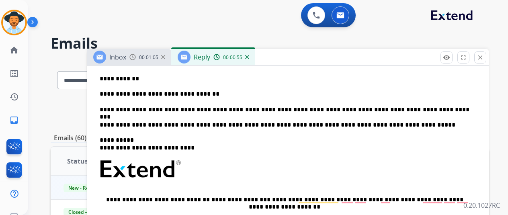
click at [417, 106] on p "**********" at bounding box center [285, 109] width 370 height 7
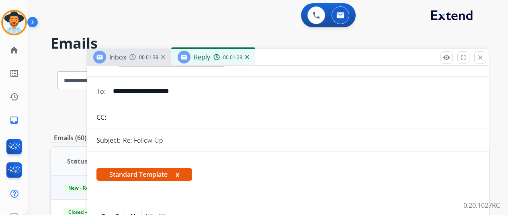
scroll to position [0, 0]
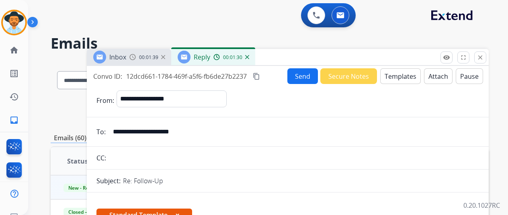
click at [306, 74] on button "Send" at bounding box center [303, 76] width 31 height 16
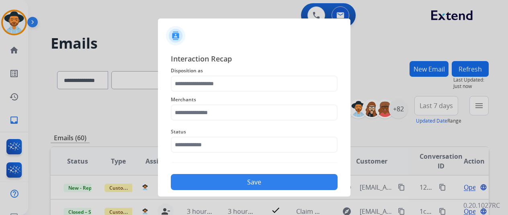
click at [211, 136] on span "Status" at bounding box center [254, 132] width 167 height 10
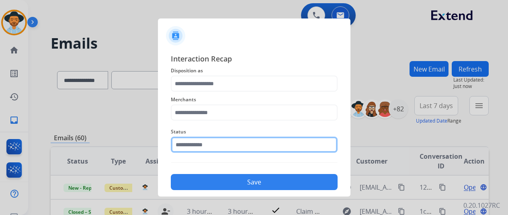
click at [215, 146] on input "text" at bounding box center [254, 145] width 167 height 16
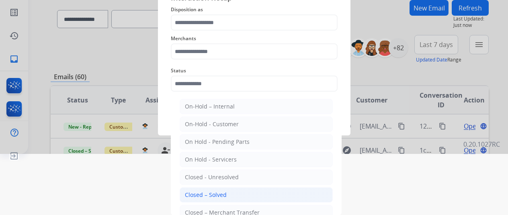
click at [222, 191] on div "Closed – Solved" at bounding box center [206, 195] width 42 height 8
type input "**********"
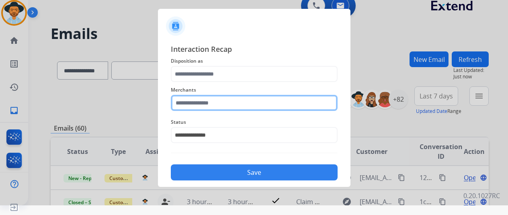
click at [235, 100] on div "Merchants" at bounding box center [254, 98] width 167 height 32
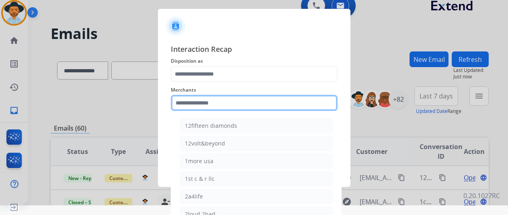
scroll to position [29, 0]
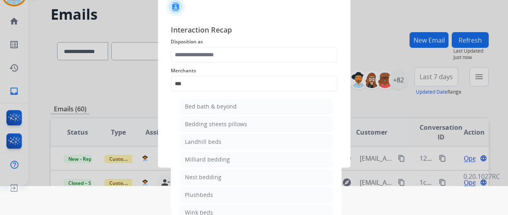
click at [235, 100] on li "Bed bath & beyond" at bounding box center [256, 106] width 153 height 15
type input "**********"
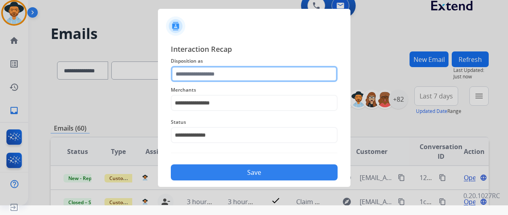
click at [215, 78] on input "text" at bounding box center [254, 74] width 167 height 16
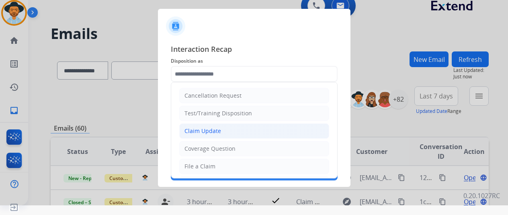
click at [222, 128] on li "Claim Update" at bounding box center [254, 130] width 150 height 15
type input "**********"
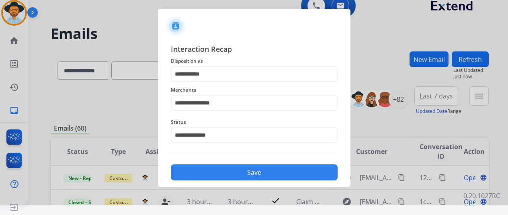
click at [231, 170] on button "Save" at bounding box center [254, 172] width 167 height 16
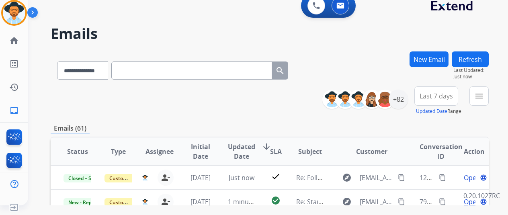
click at [110, 58] on div "**********" at bounding box center [173, 69] width 244 height 28
drag, startPoint x: 105, startPoint y: 67, endPoint x: 102, endPoint y: 76, distance: 9.7
click at [105, 67] on select "**********" at bounding box center [82, 71] width 50 height 18
select select "**********"
click at [57, 62] on select "**********" at bounding box center [82, 71] width 50 height 18
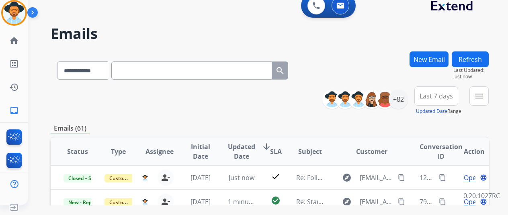
click at [147, 73] on input "text" at bounding box center [191, 71] width 161 height 18
paste input "**********"
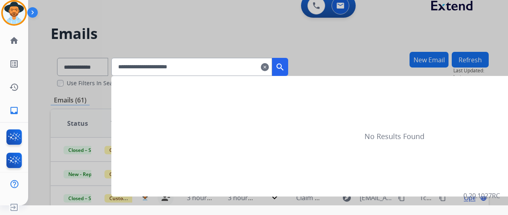
type input "**********"
click at [288, 66] on button "search" at bounding box center [280, 67] width 16 height 18
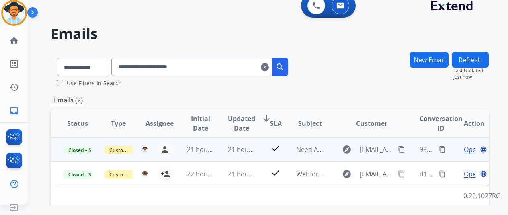
click at [467, 147] on span "Open" at bounding box center [472, 150] width 16 height 10
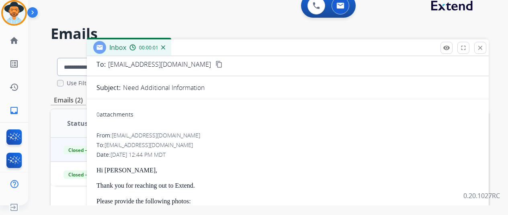
scroll to position [0, 0]
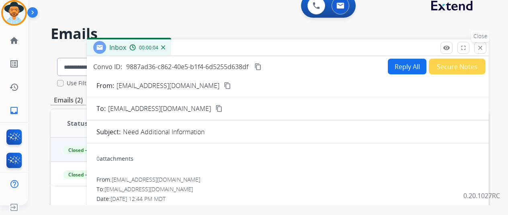
click at [483, 48] on button "close Close" at bounding box center [480, 48] width 12 height 12
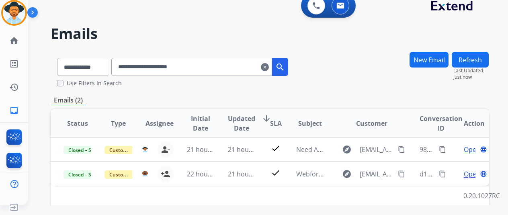
click at [269, 69] on mat-icon "clear" at bounding box center [265, 67] width 8 height 10
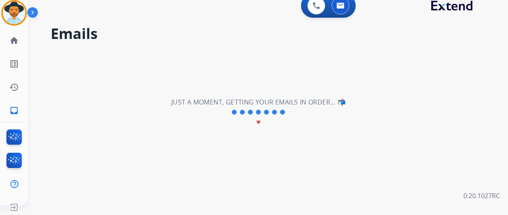
select select "**********"
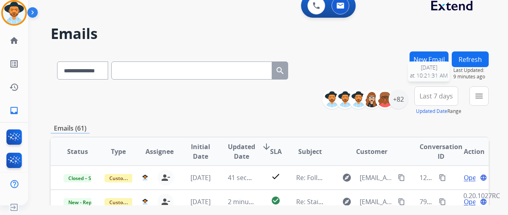
click at [485, 58] on button "Refresh" at bounding box center [470, 59] width 37 height 16
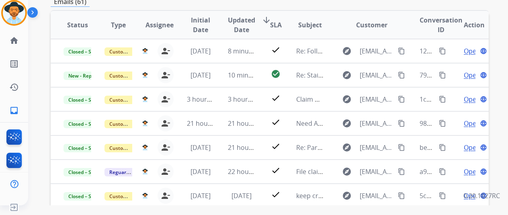
scroll to position [161, 0]
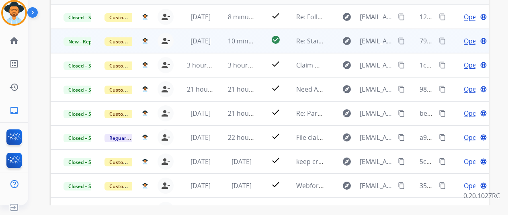
click at [468, 39] on span "Open" at bounding box center [472, 41] width 16 height 10
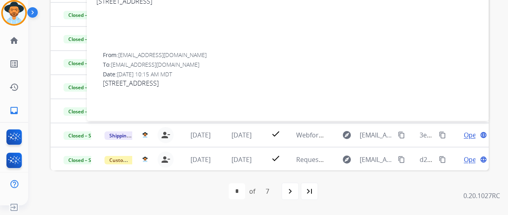
scroll to position [115, 0]
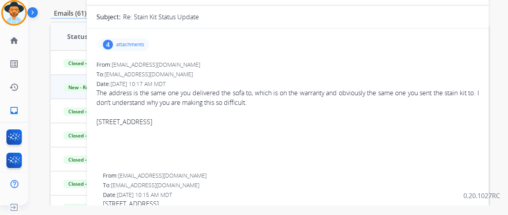
click at [132, 41] on p "attachments" at bounding box center [130, 44] width 28 height 6
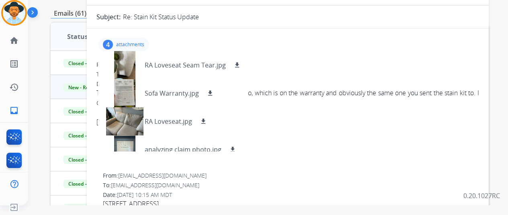
click at [132, 41] on p "attachments" at bounding box center [130, 44] width 28 height 6
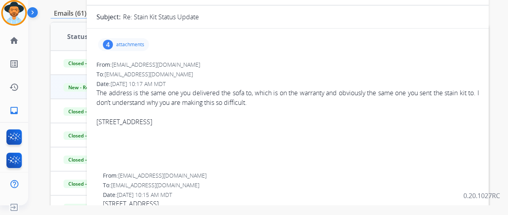
scroll to position [35, 0]
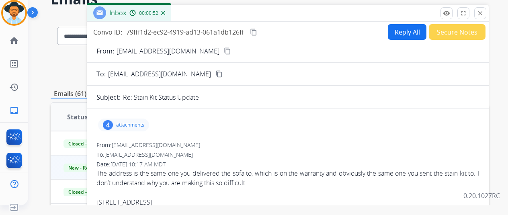
click at [224, 53] on mat-icon "content_copy" at bounding box center [227, 50] width 7 height 7
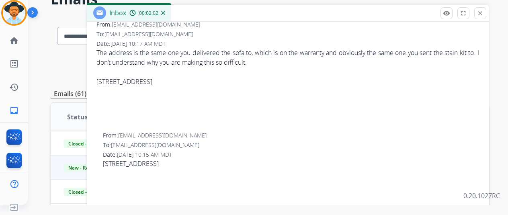
scroll to position [0, 0]
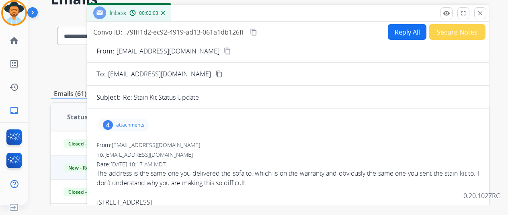
click at [121, 124] on div "4 attachments" at bounding box center [123, 125] width 51 height 13
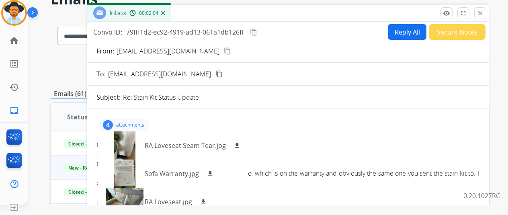
click at [144, 123] on p "attachments" at bounding box center [130, 125] width 28 height 6
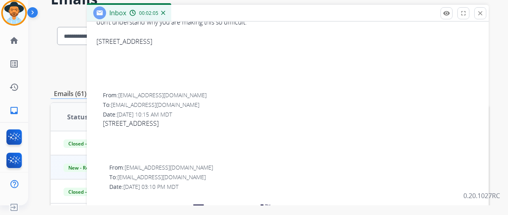
scroll to position [40, 0]
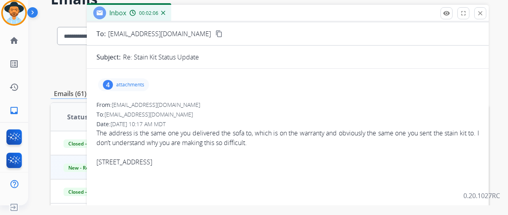
click at [134, 88] on div "4 attachments" at bounding box center [123, 84] width 51 height 13
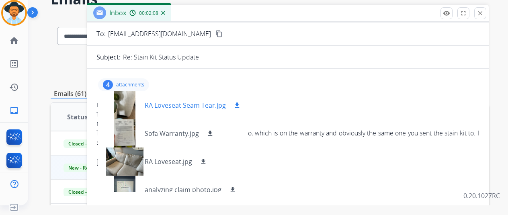
click at [172, 107] on p "RA Loveseat Seam Tear.jpg" at bounding box center [185, 106] width 81 height 10
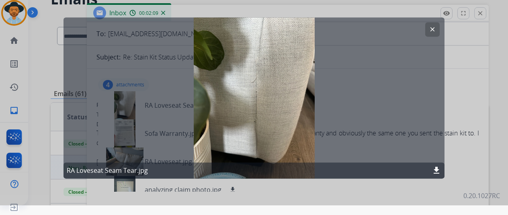
click at [430, 27] on mat-icon "clear" at bounding box center [432, 29] width 7 height 7
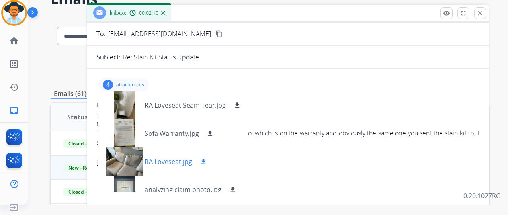
click at [178, 159] on p "RA Loveseat.jpg" at bounding box center [168, 162] width 47 height 10
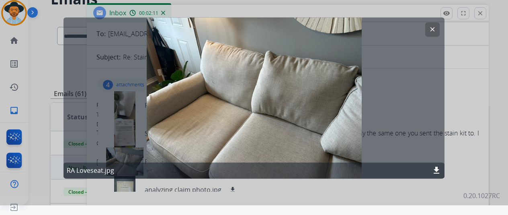
click at [429, 30] on button "clear" at bounding box center [432, 29] width 14 height 14
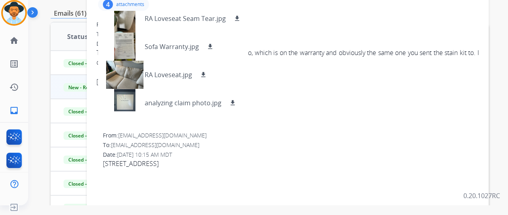
scroll to position [12, 0]
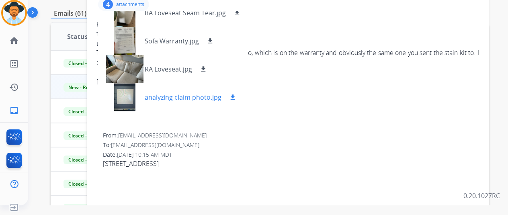
click at [182, 90] on div "analyzing claim photo.jpg download" at bounding box center [171, 97] width 146 height 28
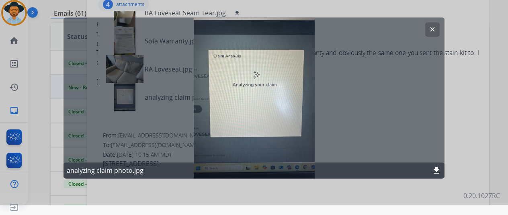
click at [435, 31] on mat-icon "clear" at bounding box center [432, 29] width 7 height 7
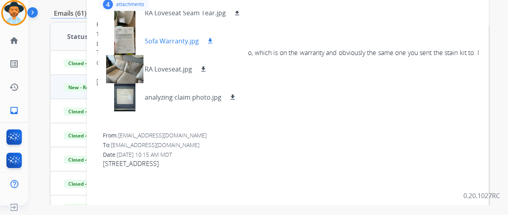
scroll to position [0, 0]
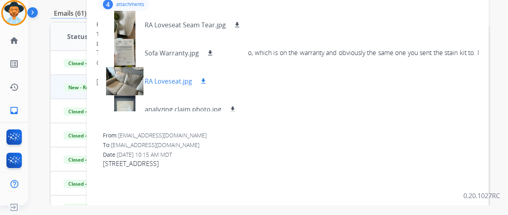
click at [192, 82] on p "RA Loveseat.jpg" at bounding box center [168, 81] width 47 height 10
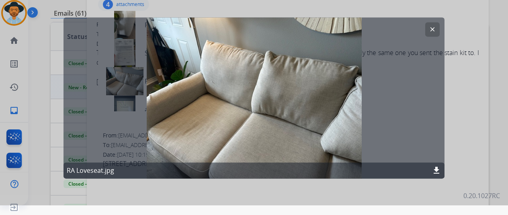
click at [434, 26] on mat-icon "clear" at bounding box center [432, 29] width 7 height 7
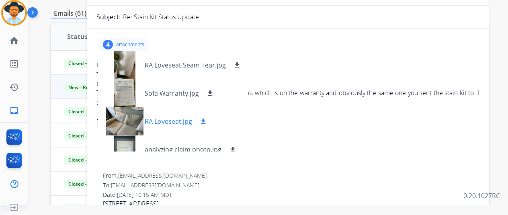
click at [155, 131] on div "RA Loveseat.jpg download" at bounding box center [156, 121] width 117 height 28
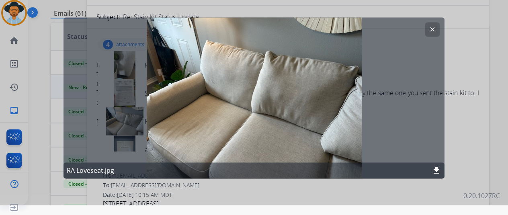
click at [437, 33] on button "clear" at bounding box center [432, 29] width 14 height 14
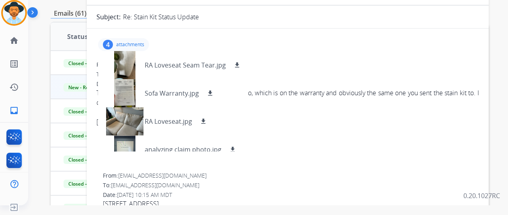
click at [155, 40] on div "4 attachments RA Loveseat Seam Tear.jpg download Sofa Warranty.jpg download RA …" at bounding box center [288, 44] width 383 height 19
drag, startPoint x: 148, startPoint y: 41, endPoint x: 156, endPoint y: 45, distance: 8.8
click at [144, 43] on p "attachments" at bounding box center [130, 44] width 28 height 6
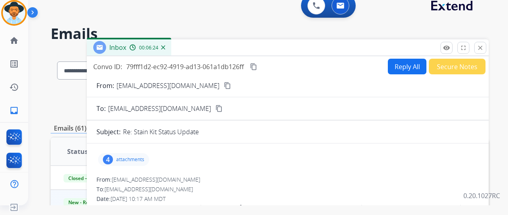
click at [410, 67] on button "Reply All" at bounding box center [407, 67] width 39 height 16
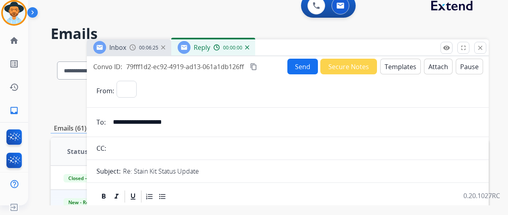
select select "**********"
click at [5, 15] on img at bounding box center [14, 13] width 23 height 23
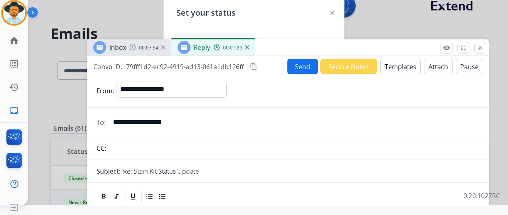
drag, startPoint x: 336, startPoint y: 52, endPoint x: 326, endPoint y: 108, distance: 56.8
click at [328, 56] on div "Inbox 00:07:54 Reply 00:01:29" at bounding box center [288, 47] width 402 height 17
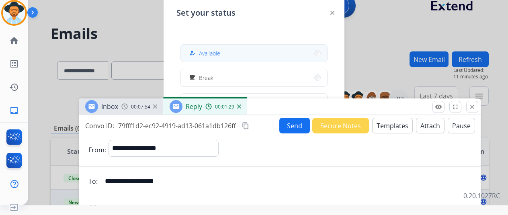
click at [282, 54] on button "how_to_reg Available" at bounding box center [254, 53] width 146 height 17
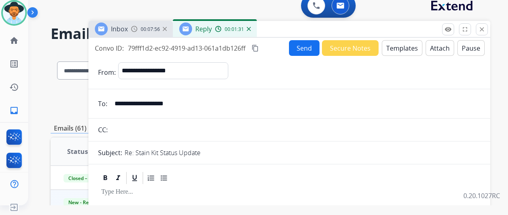
drag, startPoint x: 381, startPoint y: 106, endPoint x: 384, endPoint y: 32, distance: 73.6
click at [388, 30] on div "Inbox 00:07:56 Reply 00:01:31" at bounding box center [289, 29] width 402 height 17
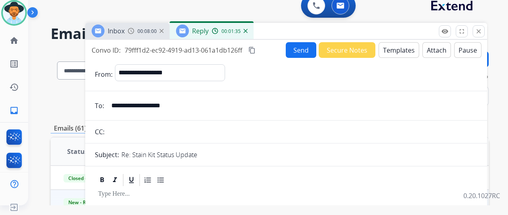
click at [248, 29] on img at bounding box center [246, 31] width 4 height 4
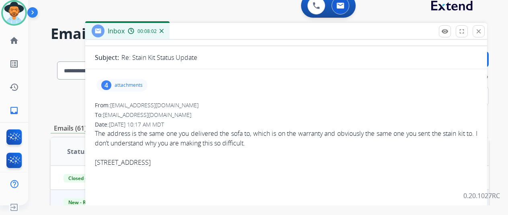
scroll to position [40, 0]
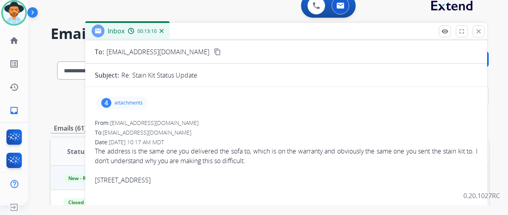
click at [136, 102] on p "attachments" at bounding box center [129, 103] width 28 height 6
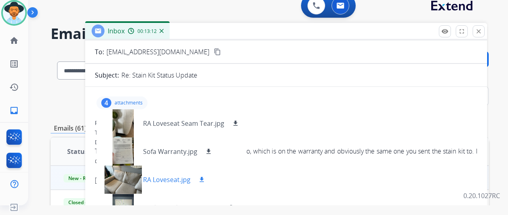
click at [170, 183] on p "RA Loveseat.jpg" at bounding box center [166, 180] width 47 height 10
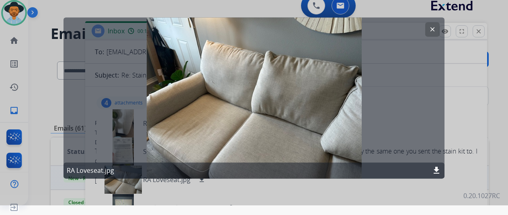
click at [429, 25] on button "clear" at bounding box center [432, 29] width 14 height 14
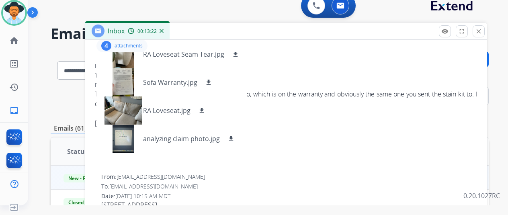
scroll to position [80, 0]
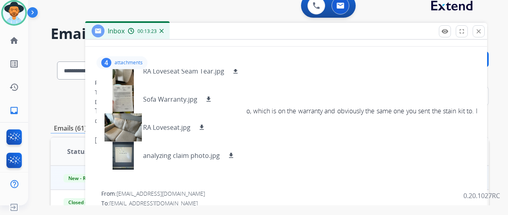
click at [124, 60] on p "attachments" at bounding box center [129, 63] width 28 height 6
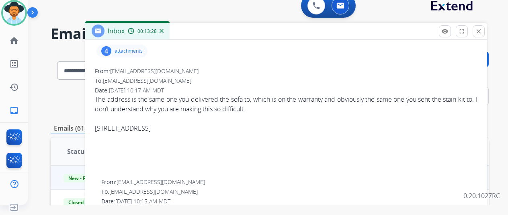
scroll to position [40, 0]
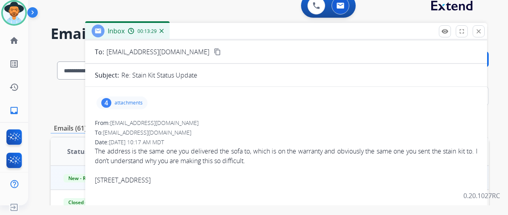
click at [144, 107] on div "4 attachments" at bounding box center [122, 103] width 51 height 13
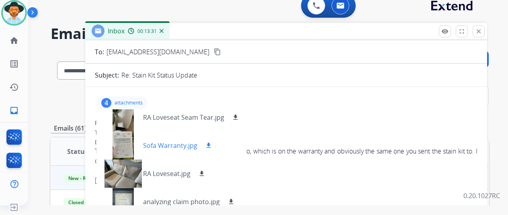
scroll to position [12, 0]
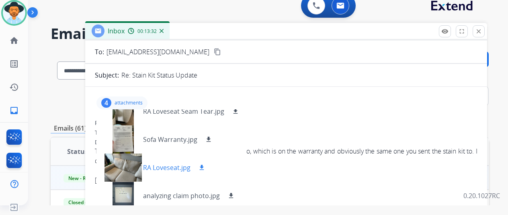
click at [181, 160] on div "RA Loveseat.jpg download" at bounding box center [155, 168] width 117 height 28
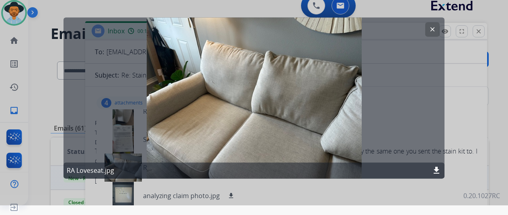
click at [431, 25] on button "clear" at bounding box center [432, 29] width 14 height 14
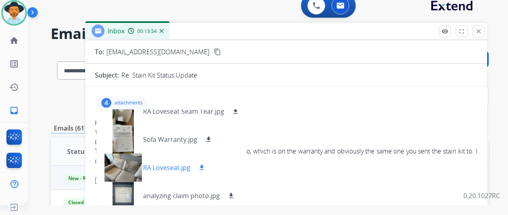
click at [174, 159] on div "RA Loveseat.jpg download" at bounding box center [155, 168] width 117 height 28
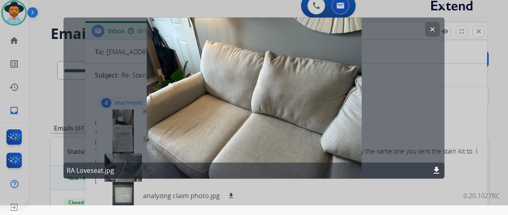
click at [432, 33] on button "clear" at bounding box center [432, 29] width 14 height 14
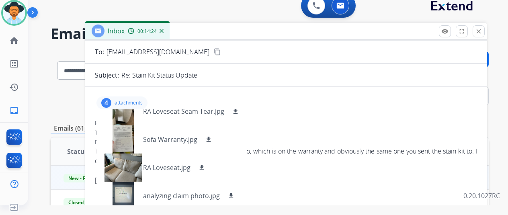
click at [129, 99] on div "4 attachments RA Loveseat Seam Tear.jpg download Sofa Warranty.jpg download RA …" at bounding box center [122, 103] width 51 height 13
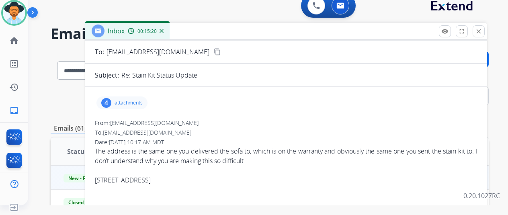
scroll to position [0, 0]
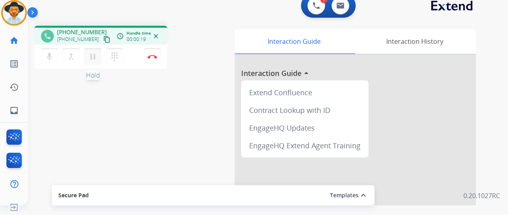
click at [100, 56] on button "pause Hold" at bounding box center [92, 56] width 17 height 17
click at [110, 62] on button "dialpad Dialpad" at bounding box center [114, 56] width 17 height 17
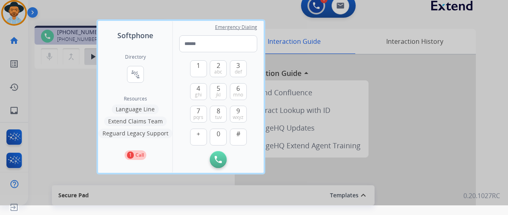
click at [140, 109] on button "Language Line" at bounding box center [135, 110] width 47 height 10
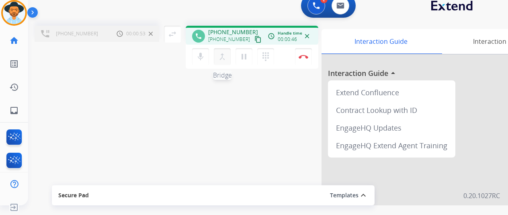
click at [224, 56] on mat-icon "merge_type" at bounding box center [223, 57] width 10 height 10
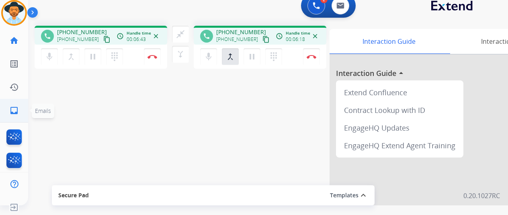
click at [21, 107] on link "inbox Emails" at bounding box center [14, 110] width 23 height 23
select select "**********"
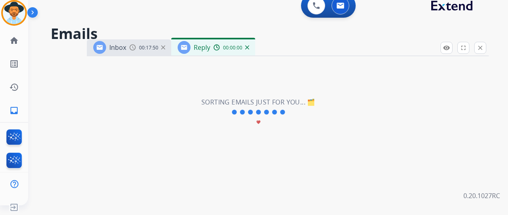
select select "**********"
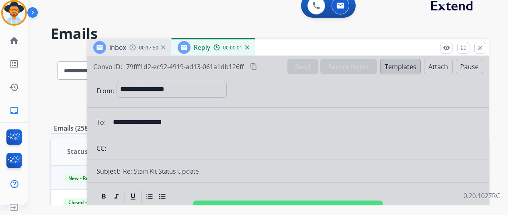
scroll to position [80, 0]
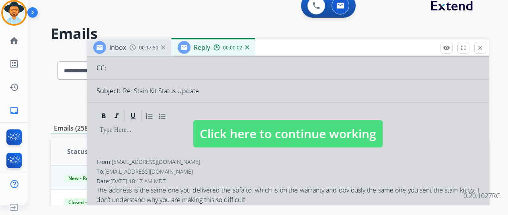
click at [309, 133] on span "Click here to continue working" at bounding box center [287, 133] width 189 height 27
select select
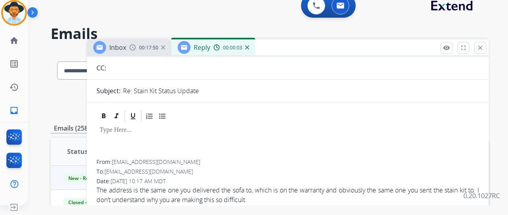
scroll to position [0, 0]
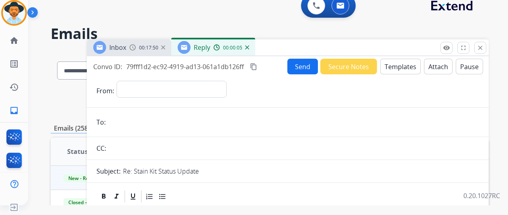
click at [249, 50] on div "00:00:05" at bounding box center [231, 47] width 35 height 7
click at [249, 47] on img at bounding box center [247, 47] width 4 height 4
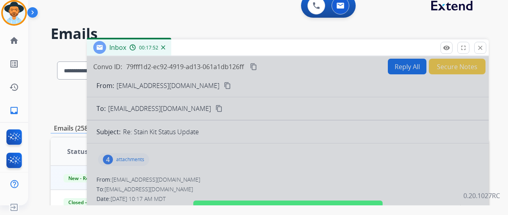
click at [165, 45] on div "00:17:52" at bounding box center [146, 47] width 35 height 7
click at [165, 48] on img at bounding box center [163, 47] width 4 height 4
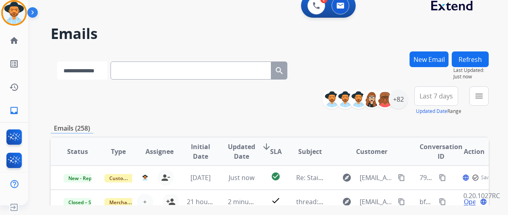
click at [85, 74] on select "**********" at bounding box center [82, 71] width 50 height 18
select select "**********"
click at [57, 62] on select "**********" at bounding box center [82, 71] width 50 height 18
click at [149, 70] on input "text" at bounding box center [191, 71] width 161 height 18
paste input "**********"
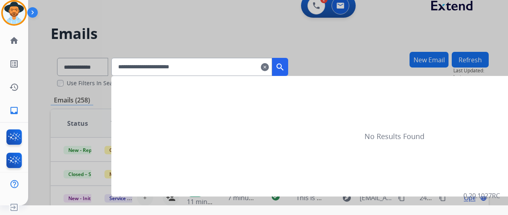
type input "**********"
click at [285, 66] on mat-icon "search" at bounding box center [280, 67] width 10 height 10
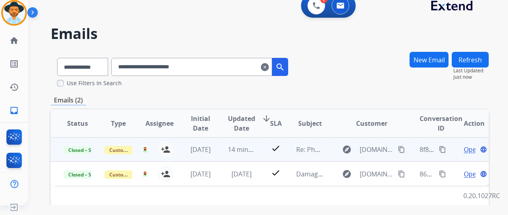
click at [473, 151] on span "Open" at bounding box center [472, 150] width 16 height 10
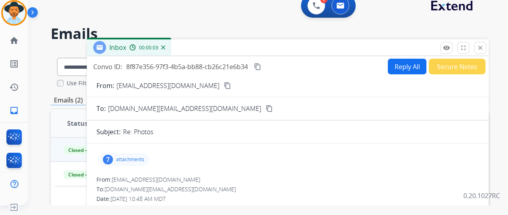
click at [138, 154] on div "7 attachments" at bounding box center [123, 159] width 51 height 13
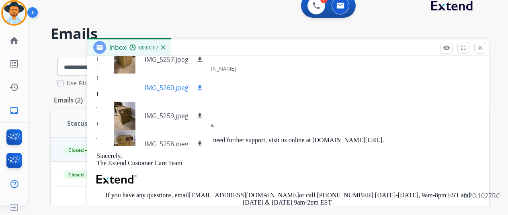
scroll to position [40, 0]
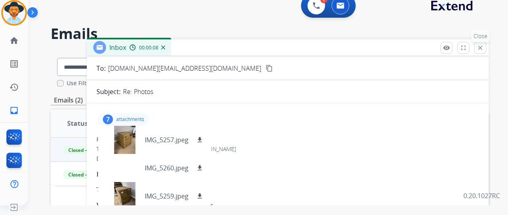
click at [484, 44] on mat-icon "close" at bounding box center [480, 47] width 7 height 7
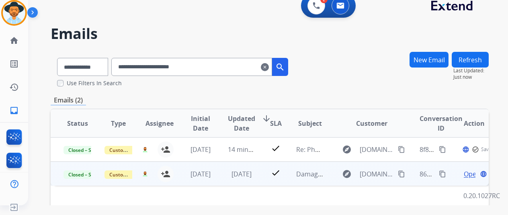
click at [470, 174] on span "Open" at bounding box center [472, 174] width 16 height 10
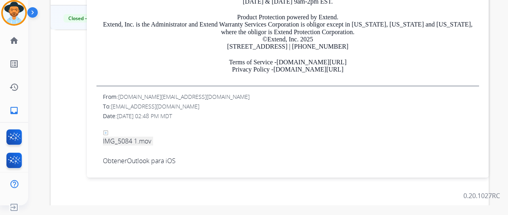
scroll to position [161, 0]
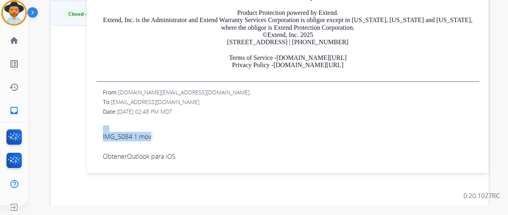
click at [152, 136] on link "IMG_5084 1.mov" at bounding box center [127, 128] width 49 height 25
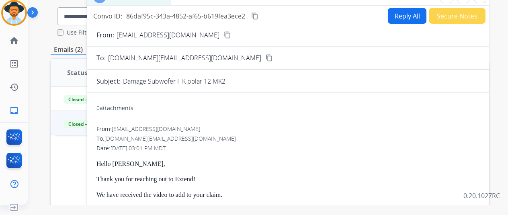
scroll to position [0, 0]
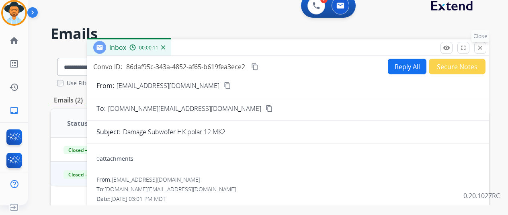
click at [487, 49] on button "close Close" at bounding box center [480, 48] width 12 height 12
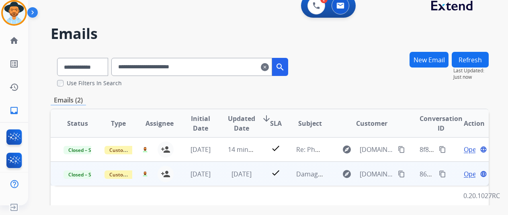
click at [467, 176] on span "Open" at bounding box center [472, 174] width 16 height 10
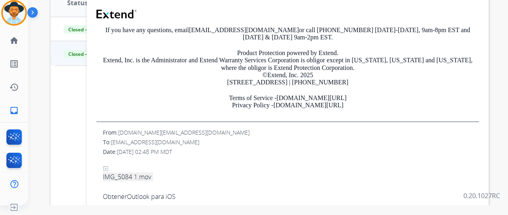
scroll to position [201, 0]
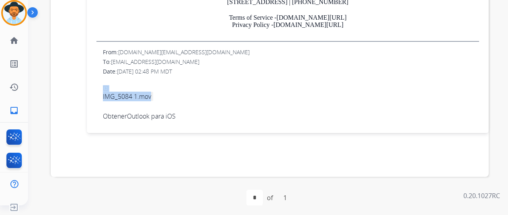
drag, startPoint x: 142, startPoint y: 95, endPoint x: 117, endPoint y: 78, distance: 31.0
click at [117, 78] on span "IMG_5084 1.mov" at bounding box center [127, 89] width 49 height 26
click at [179, 81] on div "​ IMG_5084 1.mov ​" at bounding box center [291, 89] width 376 height 26
click at [109, 86] on img at bounding box center [106, 88] width 6 height 6
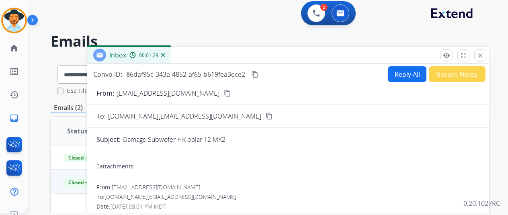
scroll to position [0, 0]
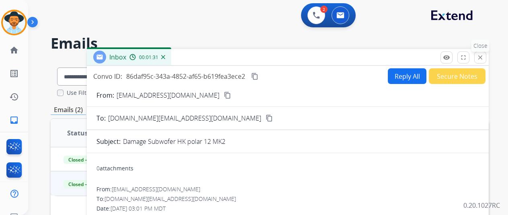
click at [483, 57] on button "close Close" at bounding box center [480, 57] width 12 height 12
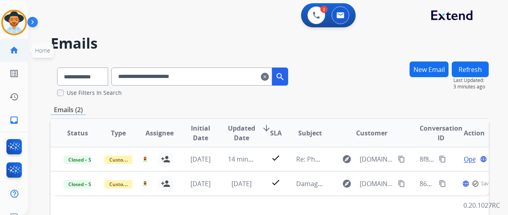
click at [17, 48] on mat-icon "home" at bounding box center [14, 50] width 10 height 10
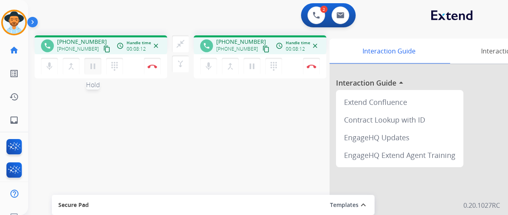
click at [89, 69] on mat-icon "pause" at bounding box center [93, 67] width 10 height 10
click at [97, 66] on button "pause Hold" at bounding box center [92, 66] width 17 height 17
click at [51, 63] on mat-icon "mic" at bounding box center [50, 67] width 10 height 10
click at [46, 71] on mat-icon "mic_off" at bounding box center [50, 67] width 10 height 10
click at [130, 74] on div "mic Mute merge_type Bridge pause Hold dialpad Dialpad Disconnect" at bounding box center [101, 66] width 133 height 24
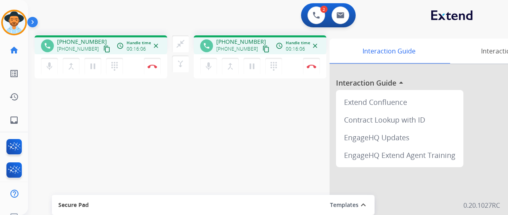
click at [136, 64] on div "mic Mute merge_type Bridge pause Hold dialpad Dialpad Disconnect" at bounding box center [101, 66] width 133 height 24
click at [291, 65] on div "mic Mute merge_type Bridge pause Hold dialpad Dialpad Disconnect" at bounding box center [260, 66] width 133 height 24
click at [294, 67] on div "mic Mute merge_type Bridge pause Hold dialpad Dialpad Disconnect" at bounding box center [260, 66] width 133 height 24
click at [292, 64] on div "mic Mute merge_type Bridge pause Hold dialpad Dialpad Disconnect" at bounding box center [260, 66] width 133 height 24
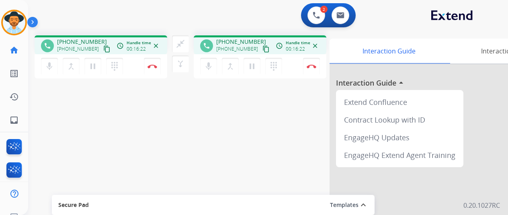
click at [300, 66] on div "mic Mute merge_type Bridge pause Hold dialpad Dialpad Disconnect" at bounding box center [260, 66] width 133 height 24
click at [294, 69] on div "mic Mute merge_type Bridge pause Hold dialpad Dialpad Disconnect" at bounding box center [260, 66] width 133 height 24
click at [292, 68] on div "mic Mute merge_type Bridge pause Hold dialpad Dialpad Disconnect" at bounding box center [260, 66] width 133 height 24
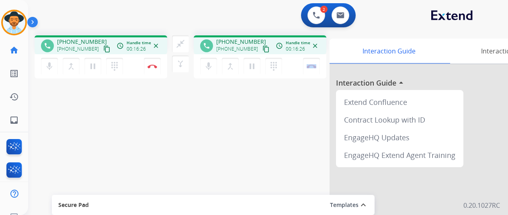
click at [292, 68] on div "mic Mute merge_type Bridge pause Hold dialpad Dialpad Disconnect" at bounding box center [260, 66] width 133 height 24
click at [296, 66] on div "mic Mute merge_type Bridge pause Hold dialpad Dialpad Disconnect" at bounding box center [260, 66] width 133 height 24
click at [305, 69] on button "Disconnect" at bounding box center [311, 66] width 17 height 17
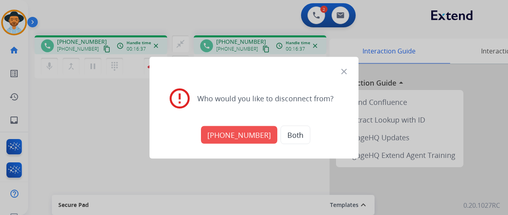
click at [342, 70] on mat-icon "close" at bounding box center [344, 71] width 10 height 10
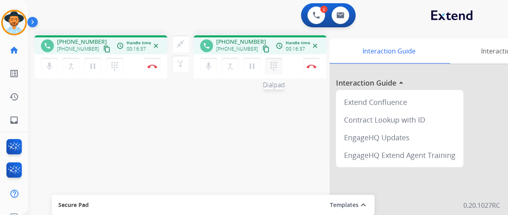
click at [281, 69] on button "dialpad Dialpad" at bounding box center [273, 66] width 17 height 17
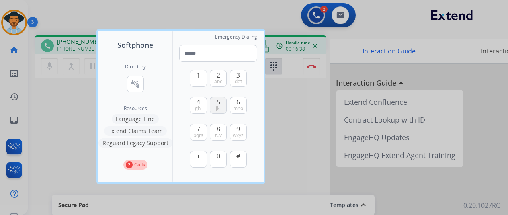
click at [217, 103] on span "5" at bounding box center [219, 102] width 4 height 10
type input "*"
click at [280, 103] on div at bounding box center [254, 107] width 508 height 215
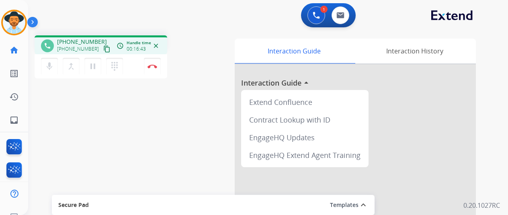
click at [98, 74] on div "mic Mute merge_type Bridge pause Hold dialpad Dialpad" at bounding box center [84, 66] width 87 height 17
click at [96, 71] on mat-icon "pause" at bounding box center [93, 67] width 10 height 10
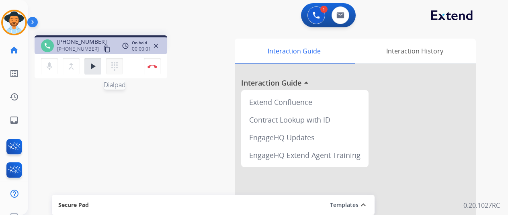
click at [113, 68] on mat-icon "dialpad" at bounding box center [115, 67] width 10 height 10
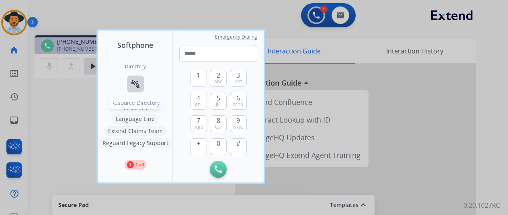
click at [127, 86] on button "connect_without_contact Resource Directory" at bounding box center [135, 84] width 17 height 17
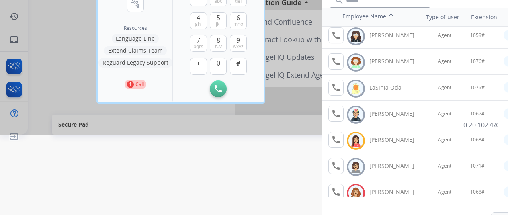
scroll to position [143, 0]
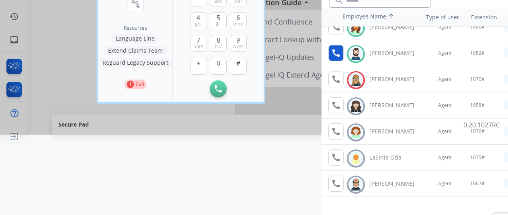
click at [341, 53] on mat-icon "call" at bounding box center [336, 53] width 10 height 10
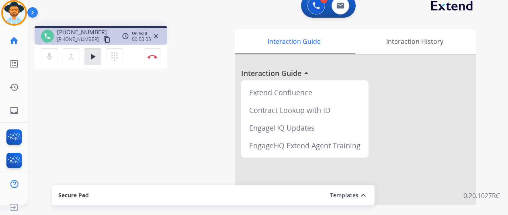
scroll to position [10, 0]
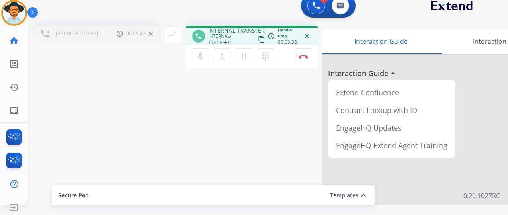
click at [286, 58] on div "mic Mute merge_type Bridge pause Hold dialpad Dialpad Disconnect" at bounding box center [252, 57] width 133 height 24
click at [284, 61] on div "mic Mute merge_type Bridge pause Hold dialpad Dialpad Disconnect" at bounding box center [252, 57] width 133 height 24
click at [302, 57] on img at bounding box center [304, 57] width 10 height 4
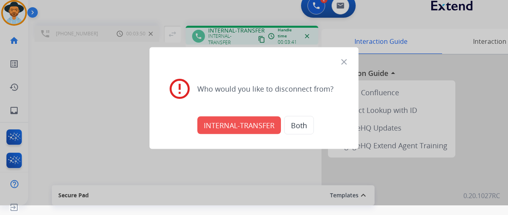
click at [264, 130] on button "INTERNAL-TRANSFER" at bounding box center [239, 125] width 84 height 18
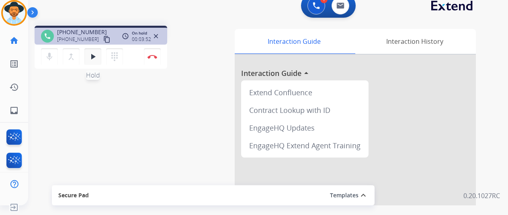
click at [96, 53] on mat-icon "play_arrow" at bounding box center [93, 57] width 10 height 10
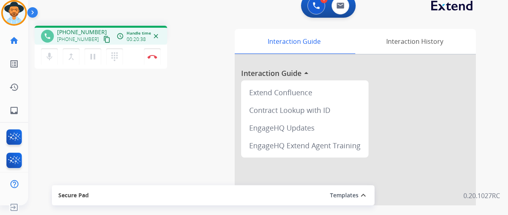
click at [136, 57] on div "mic Mute merge_type Bridge pause Hold dialpad Dialpad Disconnect" at bounding box center [101, 57] width 133 height 24
click at [120, 57] on button "dialpad Dialpad" at bounding box center [114, 56] width 17 height 17
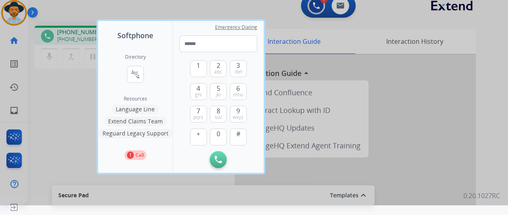
click at [131, 110] on button "Language Line" at bounding box center [135, 110] width 47 height 10
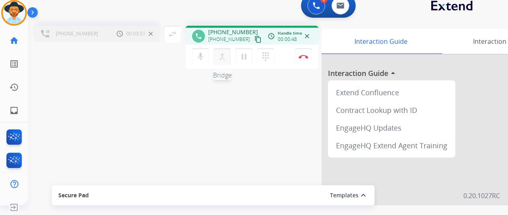
click at [223, 61] on mat-icon "merge_type" at bounding box center [223, 57] width 10 height 10
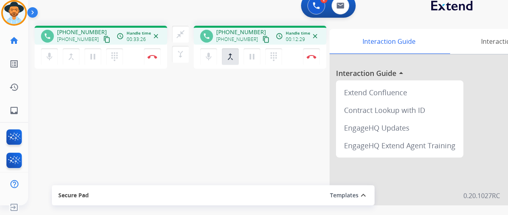
click at [132, 65] on div "mic Mute merge_type Bridge pause Hold dialpad Dialpad Disconnect" at bounding box center [101, 57] width 133 height 24
click at [150, 59] on button "Disconnect" at bounding box center [152, 56] width 17 height 17
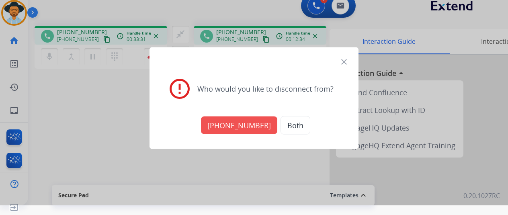
click at [290, 124] on button "Both" at bounding box center [296, 125] width 30 height 18
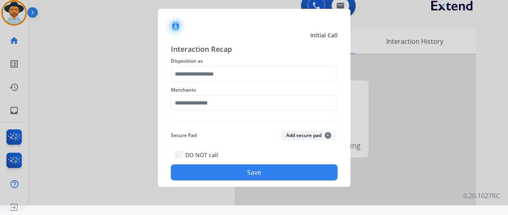
click at [270, 111] on div "Merchants" at bounding box center [254, 98] width 167 height 32
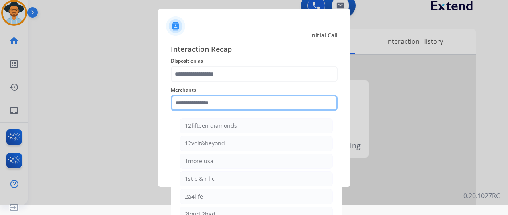
click at [260, 100] on input "text" at bounding box center [254, 103] width 167 height 16
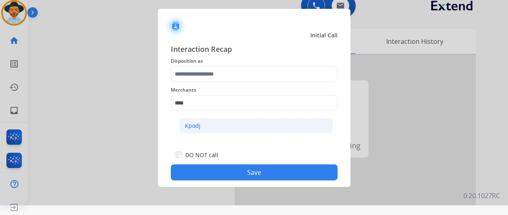
click at [223, 128] on li "Kpodj" at bounding box center [256, 125] width 153 height 15
type input "*****"
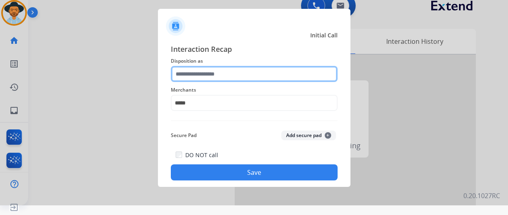
click at [212, 75] on input "text" at bounding box center [254, 74] width 167 height 16
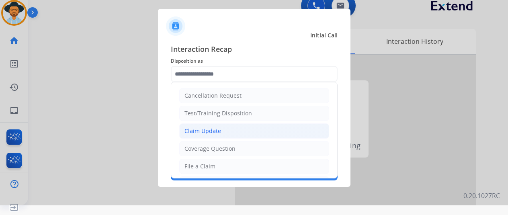
click at [214, 127] on div "Claim Update" at bounding box center [203, 131] width 37 height 8
type input "**********"
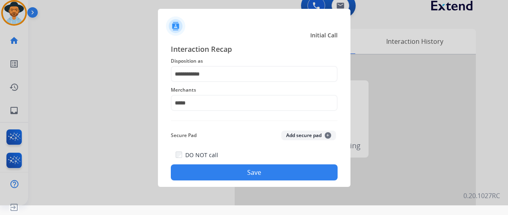
click at [222, 168] on button "Save" at bounding box center [254, 172] width 167 height 16
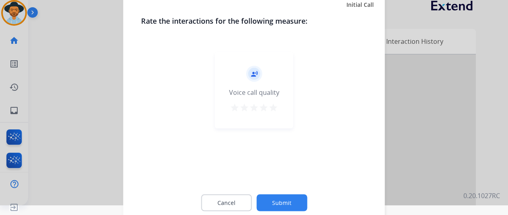
click at [288, 200] on button "Submit" at bounding box center [282, 202] width 51 height 17
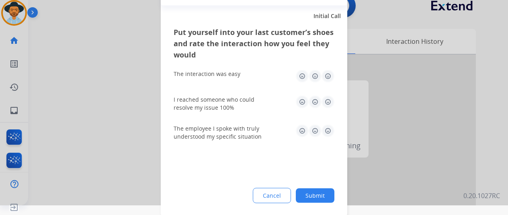
click at [314, 195] on button "Submit" at bounding box center [315, 195] width 39 height 14
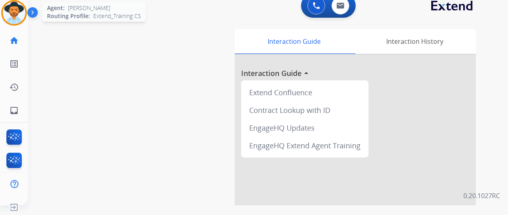
click at [6, 10] on img at bounding box center [14, 13] width 23 height 23
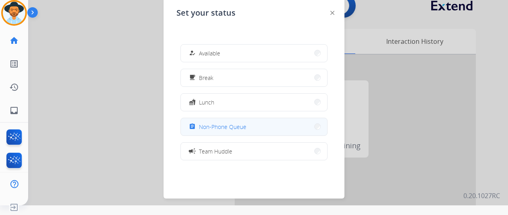
click at [216, 123] on span "Non-Phone Queue" at bounding box center [222, 127] width 47 height 8
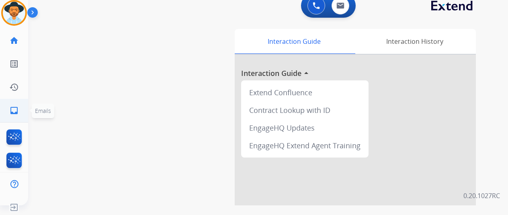
click at [12, 113] on mat-icon "inbox" at bounding box center [14, 111] width 10 height 10
select select "**********"
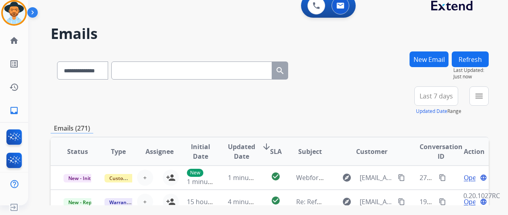
click at [428, 62] on button "New Email" at bounding box center [429, 59] width 39 height 16
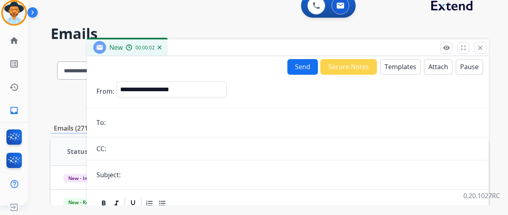
drag, startPoint x: 144, startPoint y: 125, endPoint x: 143, endPoint y: 137, distance: 12.1
click at [144, 125] on input "email" at bounding box center [293, 123] width 371 height 16
paste input "**********"
type input "**********"
click at [146, 176] on input "text" at bounding box center [301, 175] width 356 height 16
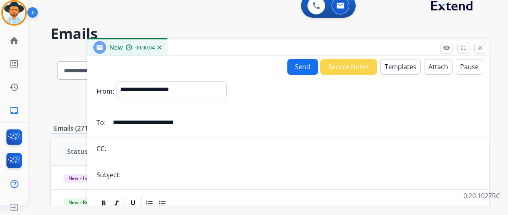
type input "**********"
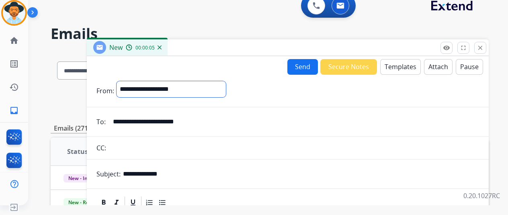
click at [199, 89] on select "**********" at bounding box center [171, 89] width 109 height 16
select select "**********"
click at [123, 81] on select "**********" at bounding box center [171, 89] width 109 height 16
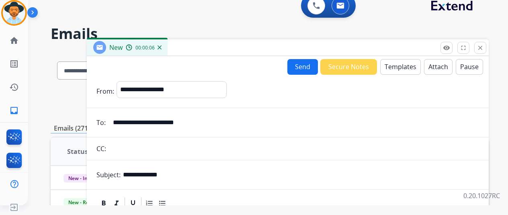
click at [408, 66] on button "Templates" at bounding box center [400, 67] width 41 height 16
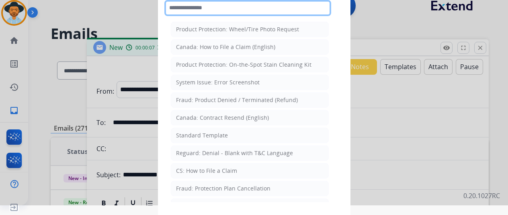
click at [217, 14] on input "text" at bounding box center [247, 8] width 167 height 16
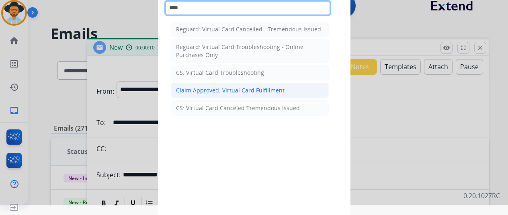
type input "****"
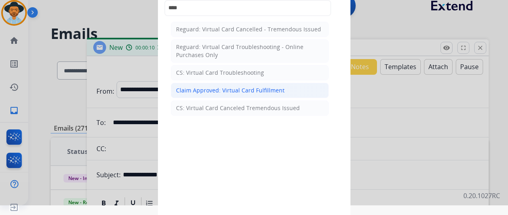
click at [247, 89] on div "Claim Approved: Virtual Card Fulfillment" at bounding box center [230, 90] width 109 height 8
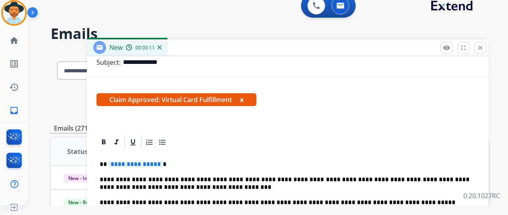
scroll to position [142, 0]
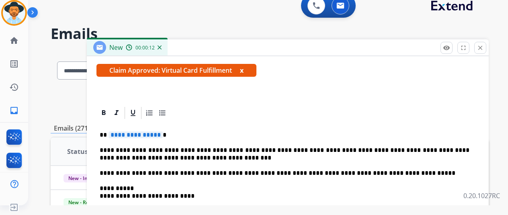
click at [146, 134] on span "**********" at bounding box center [136, 134] width 54 height 7
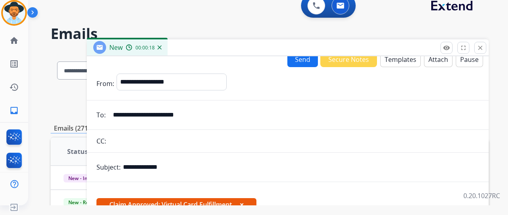
scroll to position [0, 0]
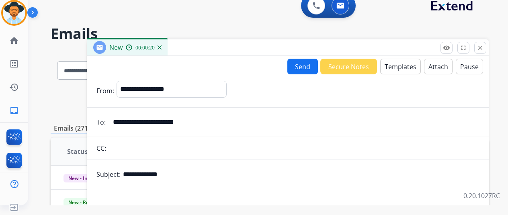
click at [298, 62] on button "Send" at bounding box center [303, 67] width 31 height 16
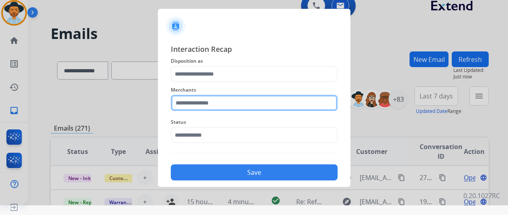
click at [214, 96] on input "text" at bounding box center [254, 103] width 167 height 16
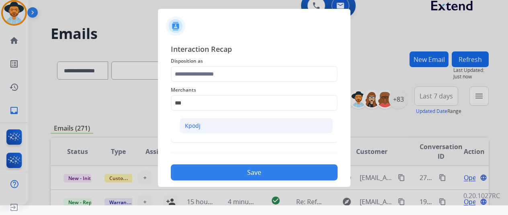
click at [229, 129] on li "Kpodj" at bounding box center [256, 125] width 153 height 15
type input "*****"
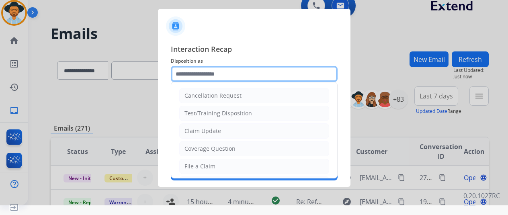
click at [232, 78] on input "text" at bounding box center [254, 74] width 167 height 16
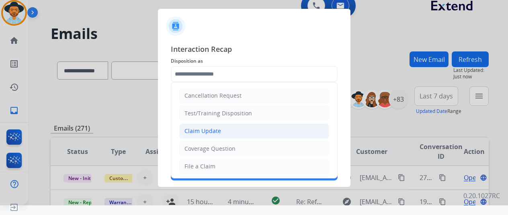
click at [230, 129] on li "Claim Update" at bounding box center [254, 130] width 150 height 15
type input "**********"
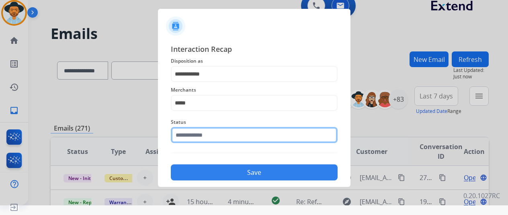
click at [231, 128] on input "text" at bounding box center [254, 135] width 167 height 16
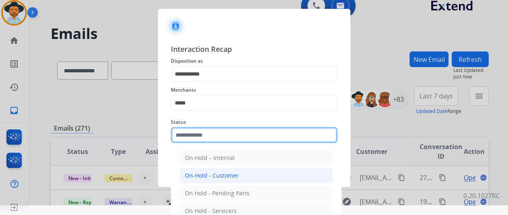
scroll to position [46, 0]
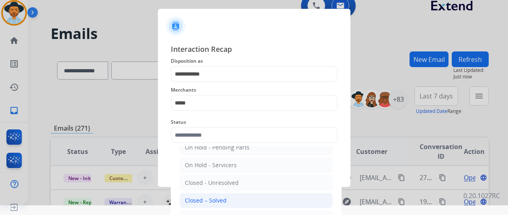
click at [230, 196] on li "Closed – Solved" at bounding box center [256, 200] width 153 height 15
type input "**********"
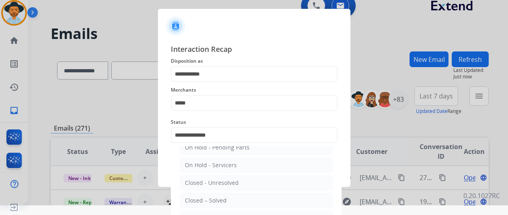
click at [236, 205] on div at bounding box center [254, 97] width 508 height 215
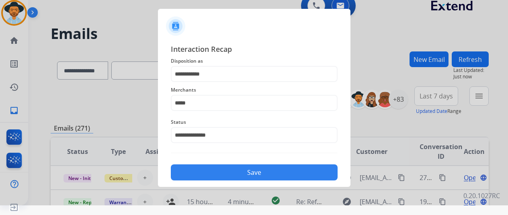
click at [242, 168] on button "Save" at bounding box center [254, 172] width 167 height 16
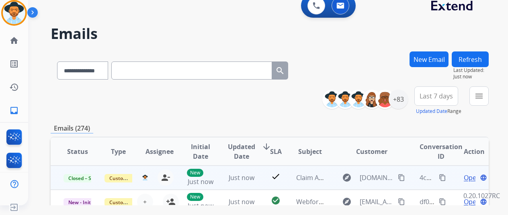
click at [444, 176] on mat-icon "content_copy" at bounding box center [442, 177] width 7 height 7
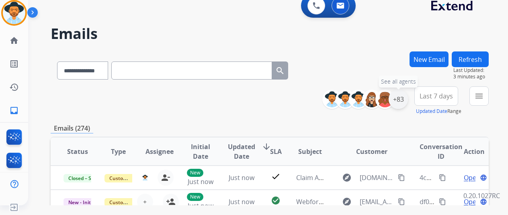
click at [398, 106] on div "+83" at bounding box center [398, 99] width 19 height 19
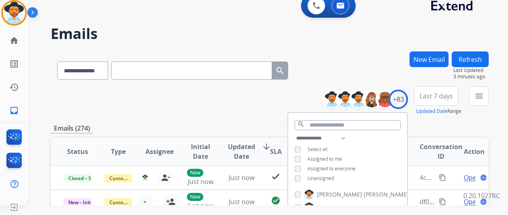
click at [317, 176] on span "Unassigned" at bounding box center [321, 178] width 27 height 7
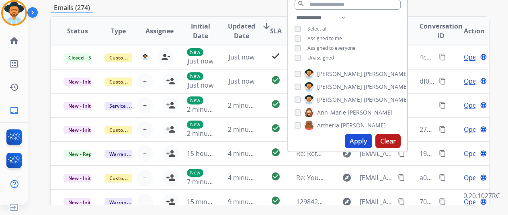
click at [372, 142] on button "Apply" at bounding box center [358, 141] width 27 height 14
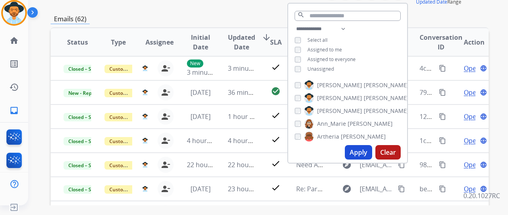
scroll to position [80, 0]
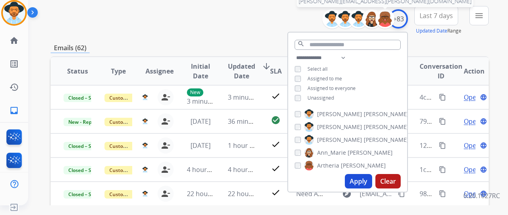
click at [401, 21] on div "+83" at bounding box center [398, 18] width 19 height 19
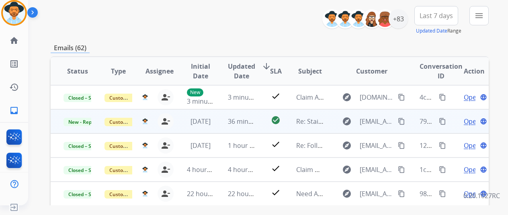
click at [474, 123] on span "Open" at bounding box center [472, 122] width 16 height 10
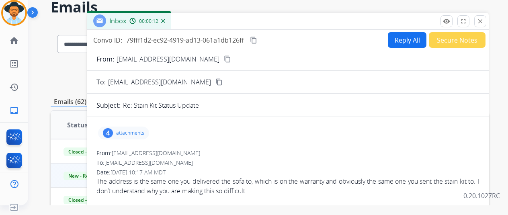
scroll to position [0, 0]
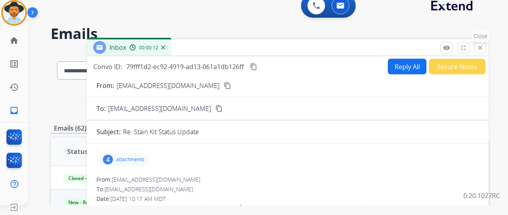
drag, startPoint x: 490, startPoint y: 47, endPoint x: 155, endPoint y: 34, distance: 335.2
click at [484, 47] on mat-icon "close" at bounding box center [480, 47] width 7 height 7
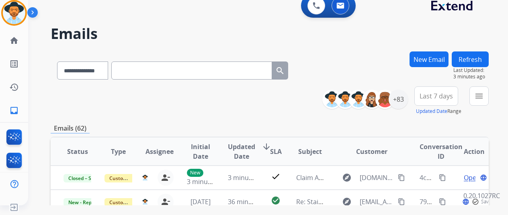
click at [21, 13] on img at bounding box center [14, 13] width 23 height 23
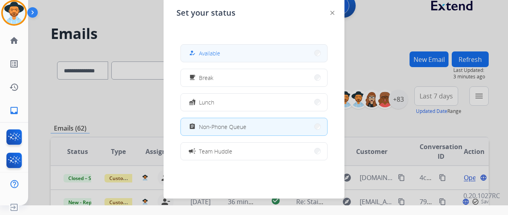
click at [209, 57] on span "Available" at bounding box center [209, 53] width 21 height 8
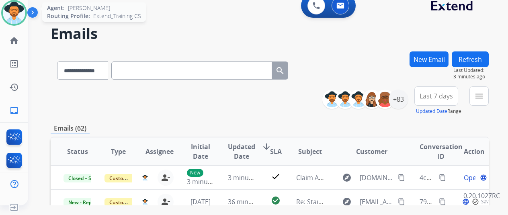
click at [10, 14] on img at bounding box center [14, 13] width 23 height 23
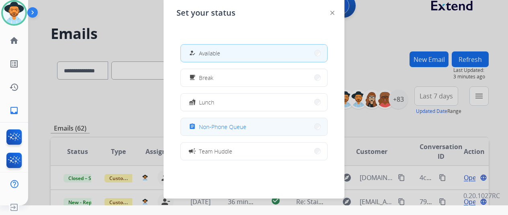
click at [196, 125] on div "assignment" at bounding box center [193, 127] width 12 height 10
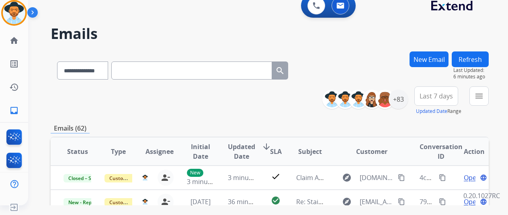
click at [466, 201] on p "0.20.1027RC" at bounding box center [482, 196] width 37 height 10
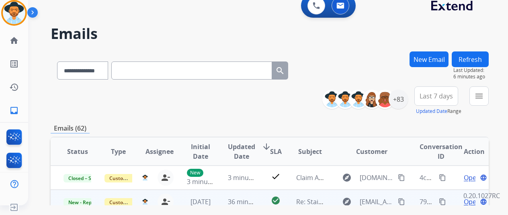
click at [474, 203] on span "Open" at bounding box center [472, 202] width 16 height 10
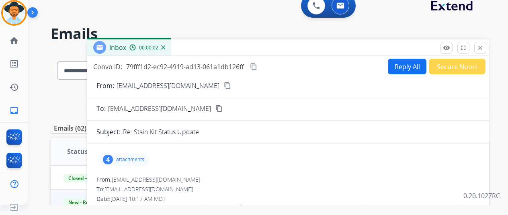
click at [389, 69] on div "Reply All Secure Notes" at bounding box center [436, 67] width 100 height 16
click at [403, 62] on button "Reply All" at bounding box center [407, 67] width 39 height 16
select select "**********"
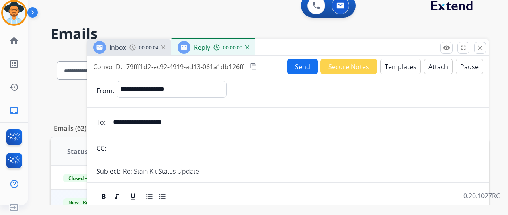
click at [405, 66] on button "Templates" at bounding box center [400, 67] width 41 height 16
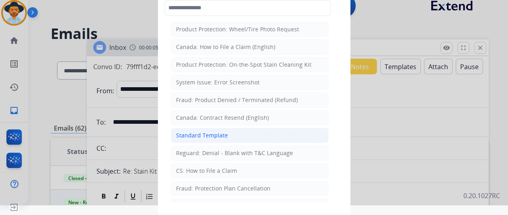
click at [207, 131] on div "Standard Template" at bounding box center [202, 135] width 52 height 8
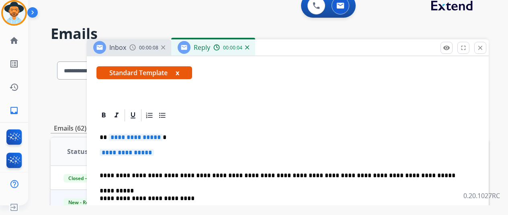
scroll to position [121, 0]
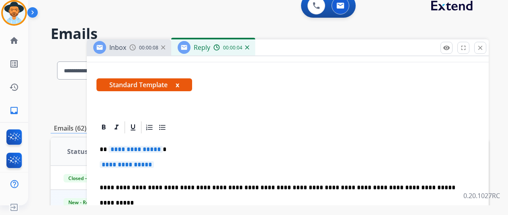
click at [139, 148] on span "**********" at bounding box center [136, 149] width 54 height 7
click at [142, 166] on span "**********" at bounding box center [127, 164] width 54 height 7
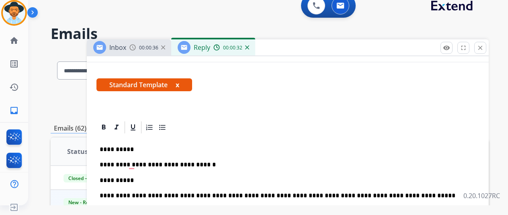
click at [142, 163] on p "**********" at bounding box center [285, 164] width 370 height 7
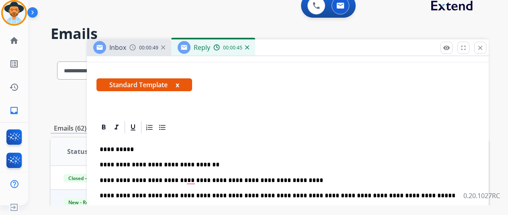
click at [194, 179] on p "**********" at bounding box center [285, 180] width 370 height 7
click at [315, 179] on p "**********" at bounding box center [285, 180] width 370 height 7
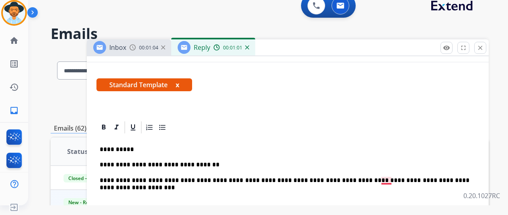
click at [389, 180] on p "**********" at bounding box center [285, 180] width 370 height 7
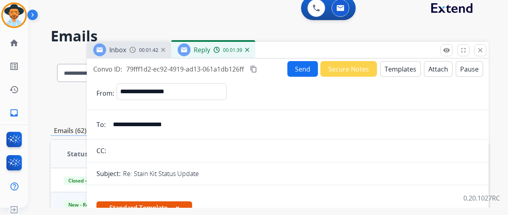
scroll to position [0, 0]
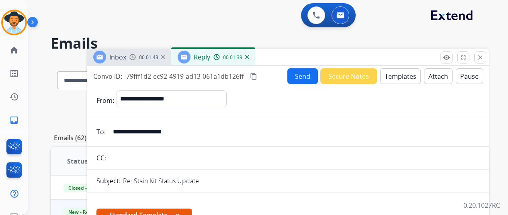
click at [298, 78] on button "Send" at bounding box center [303, 76] width 31 height 16
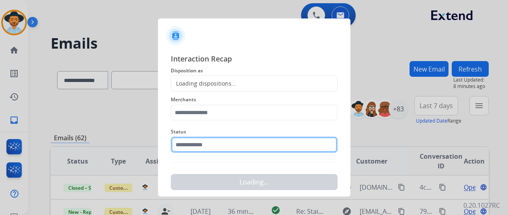
drag, startPoint x: 263, startPoint y: 133, endPoint x: 252, endPoint y: 152, distance: 22.3
click at [253, 141] on input "text" at bounding box center [254, 145] width 167 height 16
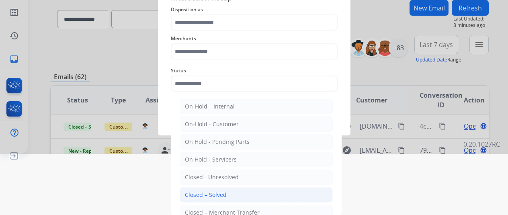
click at [235, 196] on li "Closed – Solved" at bounding box center [256, 194] width 153 height 15
type input "**********"
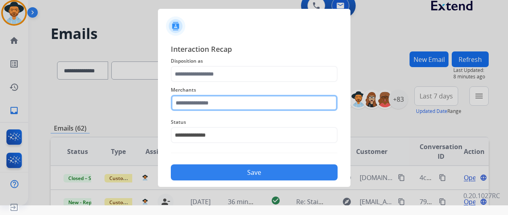
click at [222, 105] on div "Merchants" at bounding box center [254, 98] width 167 height 32
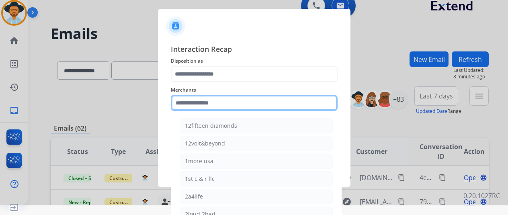
scroll to position [29, 0]
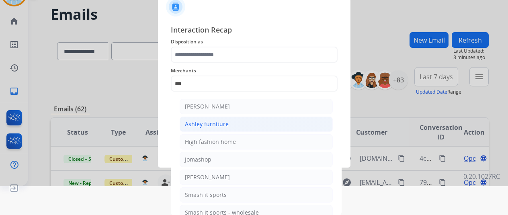
click at [216, 117] on li "Ashley furniture" at bounding box center [256, 124] width 153 height 15
type input "**********"
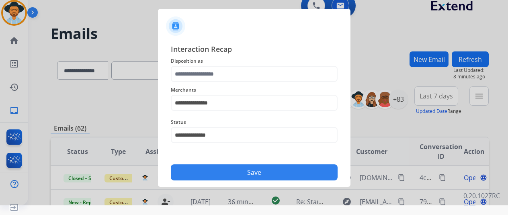
scroll to position [10, 0]
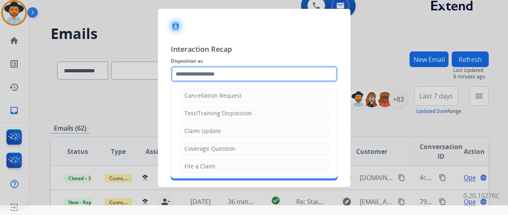
click at [213, 70] on input "text" at bounding box center [254, 74] width 167 height 16
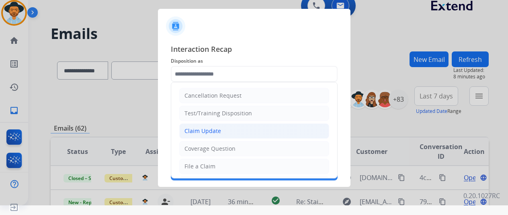
drag, startPoint x: 209, startPoint y: 134, endPoint x: 211, endPoint y: 152, distance: 18.6
click at [209, 134] on li "Claim Update" at bounding box center [254, 130] width 150 height 15
type input "**********"
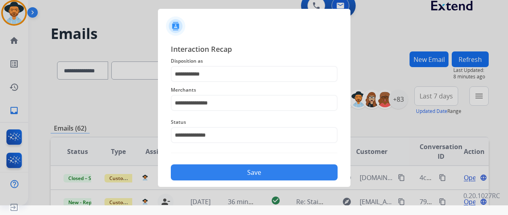
click at [212, 170] on button "Save" at bounding box center [254, 172] width 167 height 16
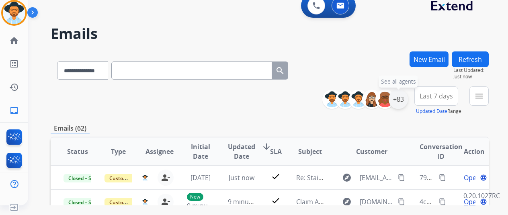
click at [406, 105] on div "+83" at bounding box center [398, 99] width 19 height 19
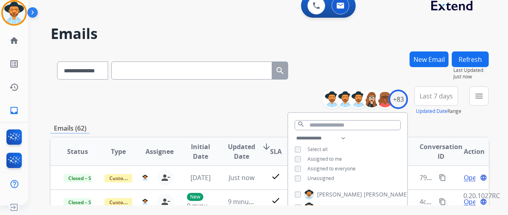
scroll to position [80, 0]
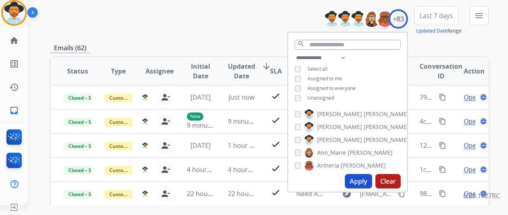
click at [353, 175] on button "Apply" at bounding box center [358, 181] width 27 height 14
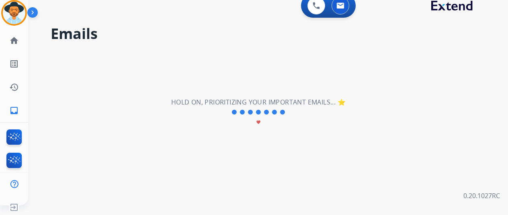
scroll to position [0, 0]
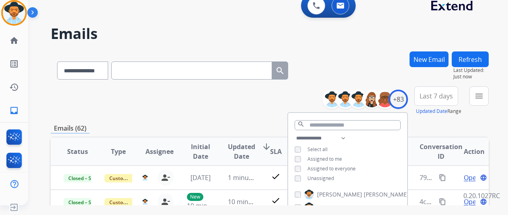
click at [228, 129] on div "Emails (62)" at bounding box center [270, 128] width 438 height 10
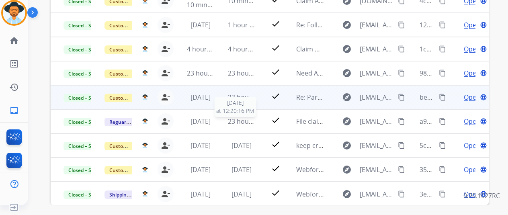
scroll to position [1, 0]
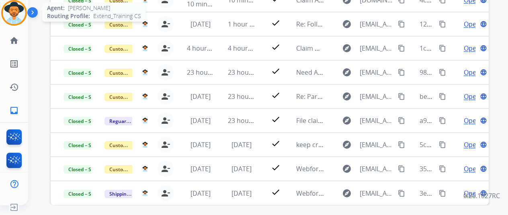
click at [7, 9] on img at bounding box center [14, 13] width 23 height 23
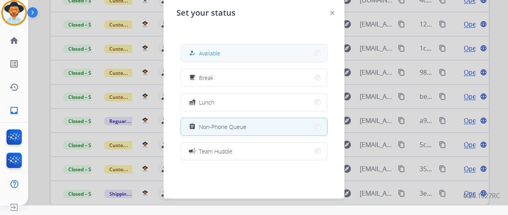
click at [196, 59] on button "how_to_reg Available" at bounding box center [254, 53] width 146 height 17
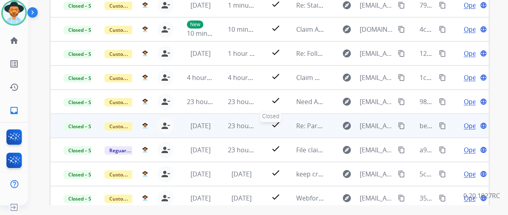
scroll to position [161, 0]
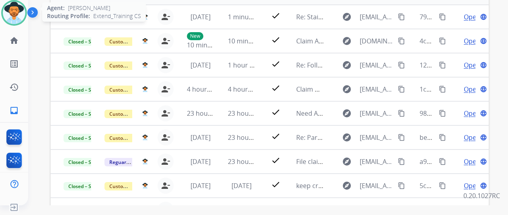
click at [16, 18] on img at bounding box center [14, 13] width 23 height 23
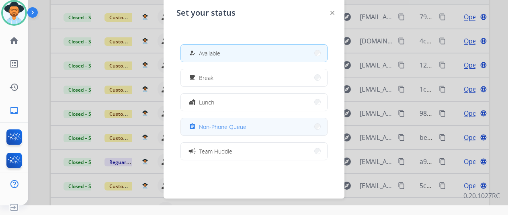
click at [229, 119] on button "assignment Non-Phone Queue" at bounding box center [254, 126] width 146 height 17
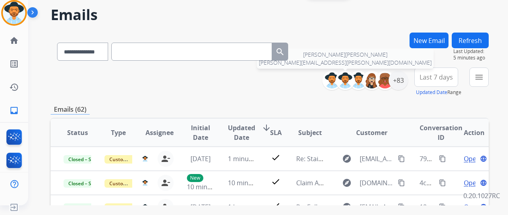
scroll to position [0, 0]
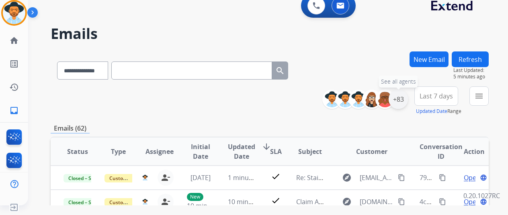
click at [404, 103] on div "+83" at bounding box center [398, 99] width 19 height 19
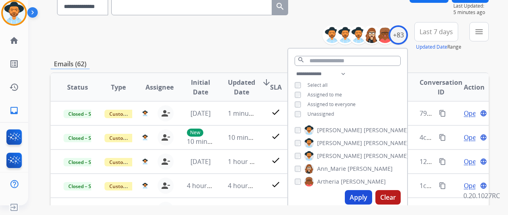
scroll to position [161, 0]
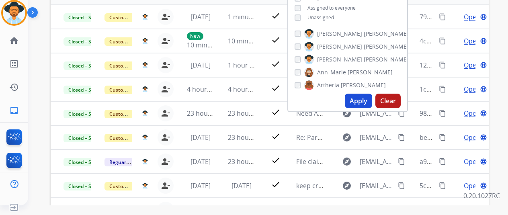
click at [363, 99] on button "Apply" at bounding box center [358, 101] width 27 height 14
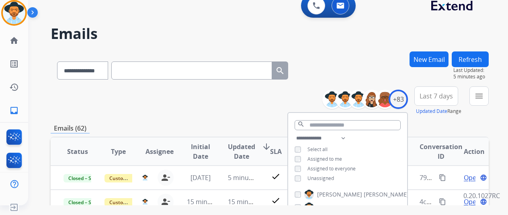
click at [261, 112] on div "**********" at bounding box center [270, 100] width 438 height 29
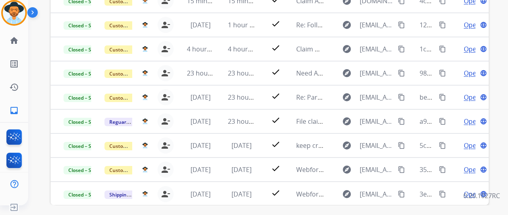
scroll to position [1, 0]
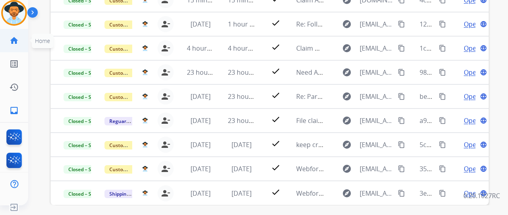
click at [24, 45] on link "home Home" at bounding box center [14, 40] width 23 height 23
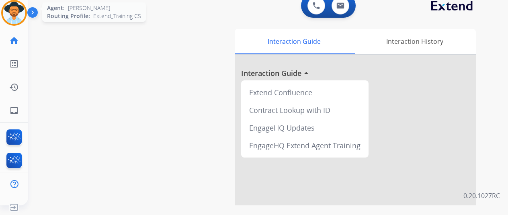
click at [20, 12] on img at bounding box center [14, 13] width 23 height 23
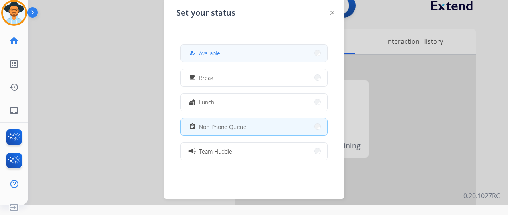
click at [277, 53] on button "how_to_reg Available" at bounding box center [254, 53] width 146 height 17
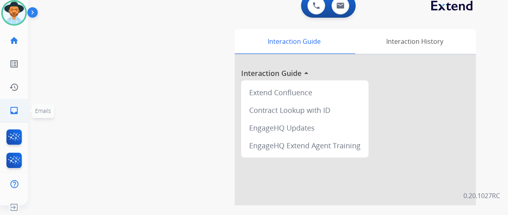
click at [12, 106] on mat-icon "inbox" at bounding box center [14, 111] width 10 height 10
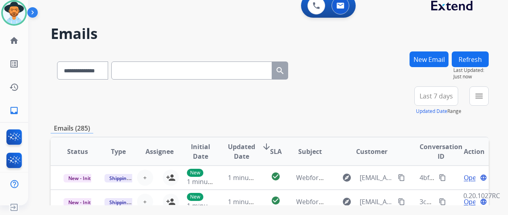
click at [425, 65] on button "New Email" at bounding box center [429, 59] width 39 height 16
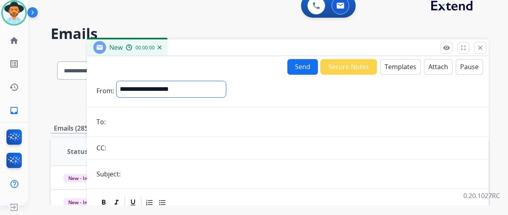
click at [193, 94] on select "**********" at bounding box center [171, 89] width 109 height 16
click at [123, 81] on select "**********" at bounding box center [171, 89] width 109 height 16
click at [176, 94] on select "**********" at bounding box center [171, 89] width 109 height 16
select select "**********"
click at [123, 81] on select "**********" at bounding box center [171, 89] width 109 height 16
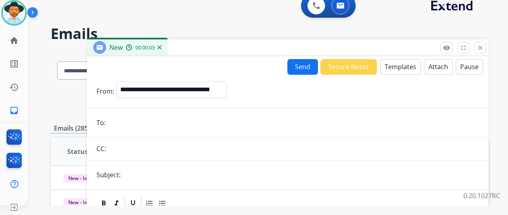
click at [405, 66] on button "Templates" at bounding box center [400, 67] width 41 height 16
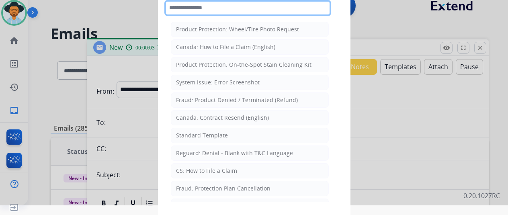
click at [224, 6] on input "text" at bounding box center [247, 8] width 167 height 16
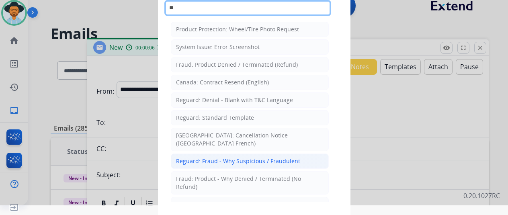
type input "*"
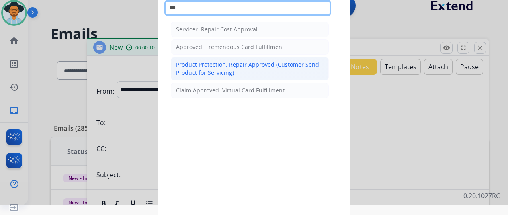
type input "***"
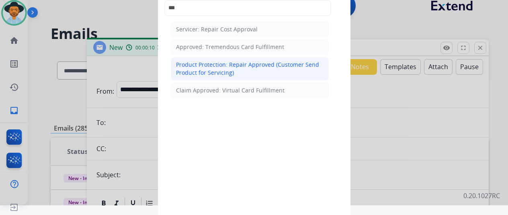
click at [247, 66] on div "Product Protection: Repair Approved (Customer Send Product for Servicing)" at bounding box center [250, 69] width 148 height 16
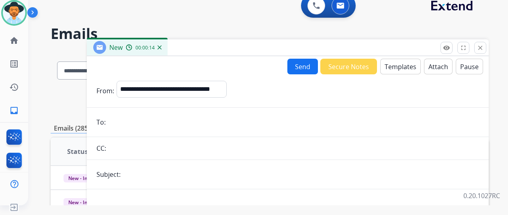
click at [403, 67] on button "Templates" at bounding box center [400, 67] width 41 height 16
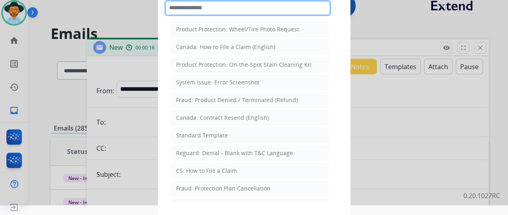
click at [211, 8] on input "text" at bounding box center [247, 8] width 167 height 16
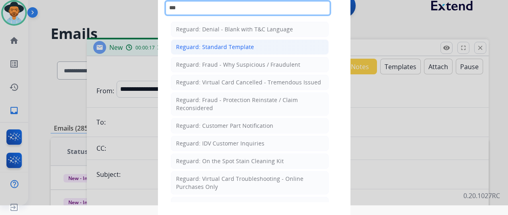
type input "***"
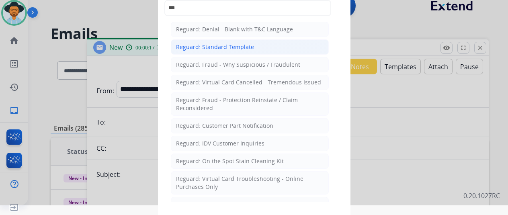
click at [205, 49] on div "Reguard: Standard Template" at bounding box center [215, 47] width 78 height 8
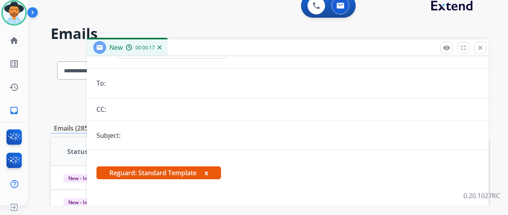
scroll to position [75, 0]
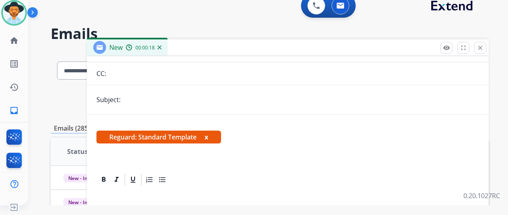
click at [136, 208] on span "**********" at bounding box center [136, 208] width 54 height 7
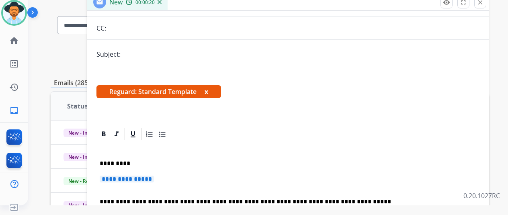
scroll to position [80, 0]
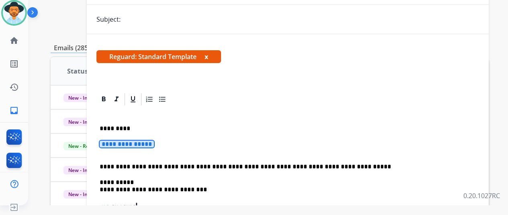
click at [140, 144] on span "**********" at bounding box center [127, 144] width 54 height 7
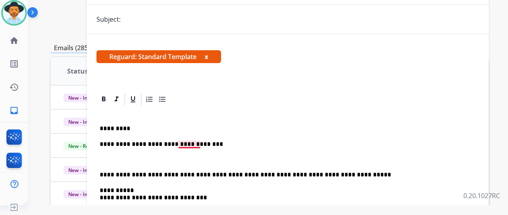
click at [200, 144] on p "**********" at bounding box center [285, 144] width 370 height 7
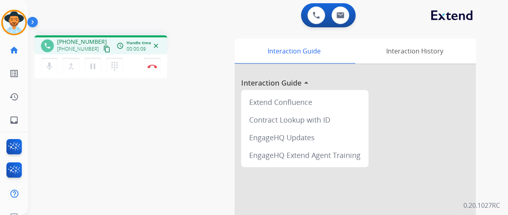
scroll to position [10, 0]
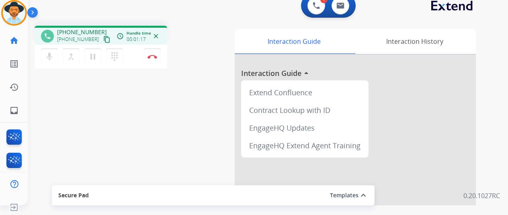
click at [103, 40] on mat-icon "content_copy" at bounding box center [106, 39] width 7 height 7
click at [136, 59] on div "mic Mute merge_type Bridge pause Hold dialpad Dialpad Disconnect" at bounding box center [101, 57] width 133 height 24
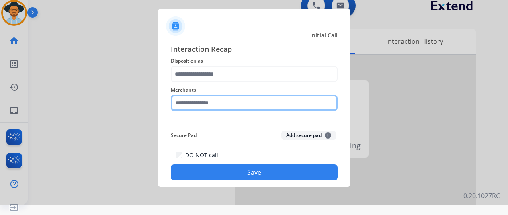
click at [209, 107] on input "text" at bounding box center [254, 103] width 167 height 16
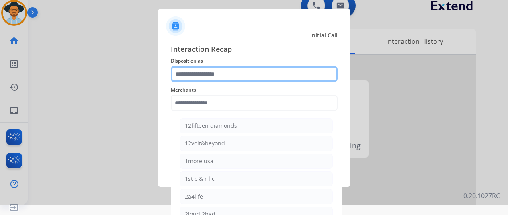
click at [221, 68] on input "text" at bounding box center [254, 74] width 167 height 16
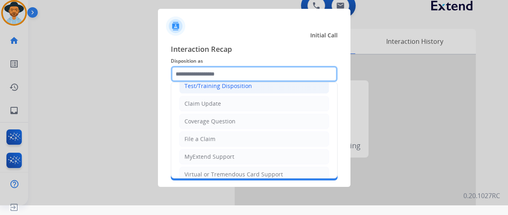
scroll to position [40, 0]
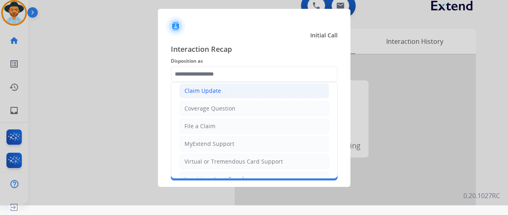
click at [232, 89] on li "Claim Update" at bounding box center [254, 90] width 150 height 15
type input "**********"
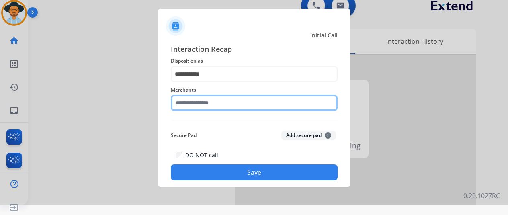
click at [236, 105] on input "text" at bounding box center [254, 103] width 167 height 16
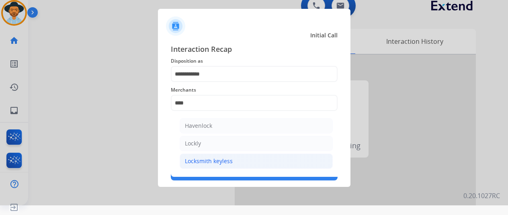
click at [217, 161] on div "Locksmith keyless" at bounding box center [209, 161] width 48 height 8
type input "**********"
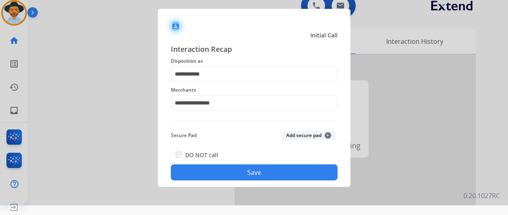
click at [218, 168] on button "Save" at bounding box center [254, 172] width 167 height 16
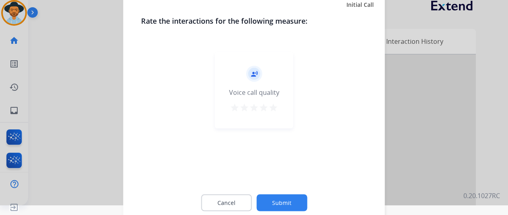
click at [278, 200] on button "Submit" at bounding box center [282, 202] width 51 height 17
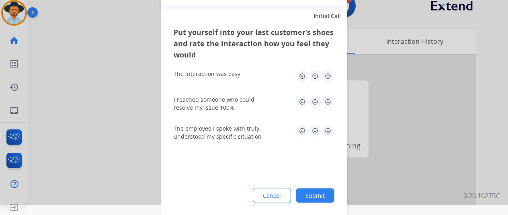
click at [325, 200] on button "Submit" at bounding box center [315, 195] width 39 height 14
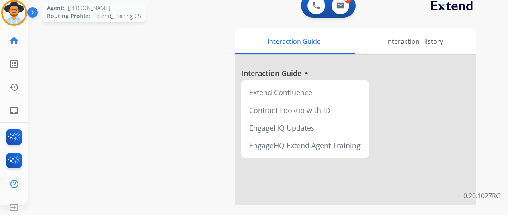
click at [14, 13] on img at bounding box center [14, 13] width 23 height 23
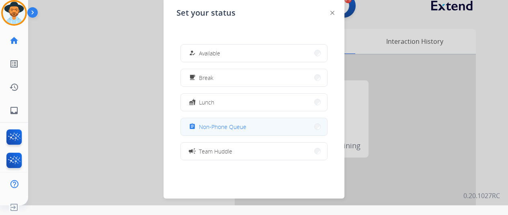
click at [261, 127] on button "assignment Non-Phone Queue" at bounding box center [254, 126] width 146 height 17
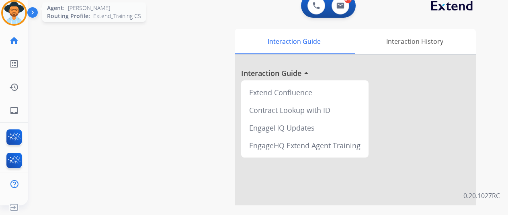
click at [21, 14] on img at bounding box center [14, 13] width 23 height 23
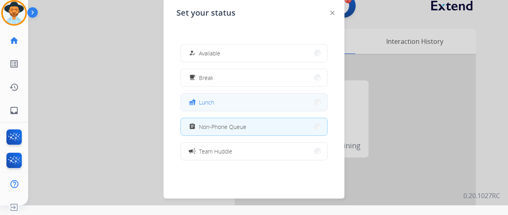
click at [222, 95] on button "fastfood Lunch" at bounding box center [254, 102] width 146 height 17
